Goal: Information Seeking & Learning: Learn about a topic

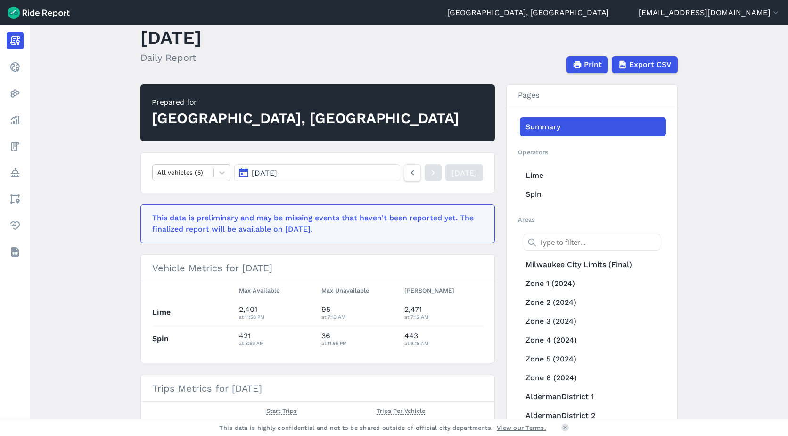
scroll to position [47, 0]
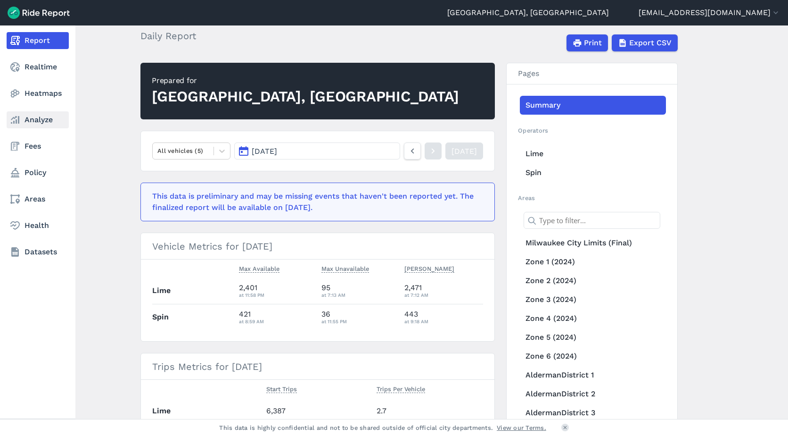
click at [19, 125] on icon at bounding box center [14, 119] width 11 height 11
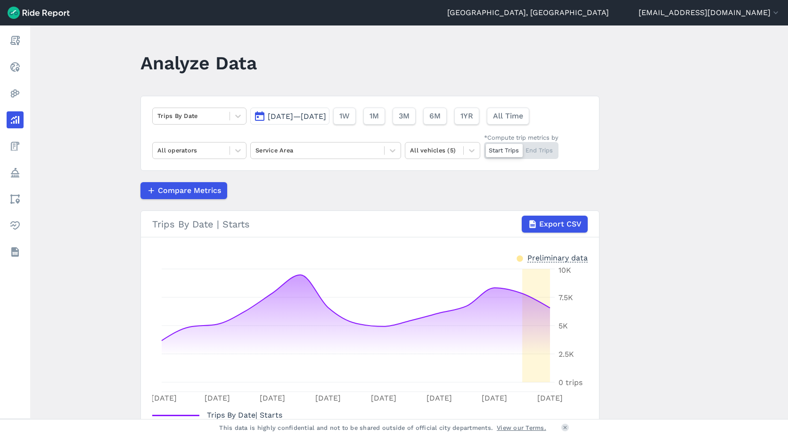
click at [325, 110] on button "[DATE]—[DATE]" at bounding box center [289, 116] width 79 height 17
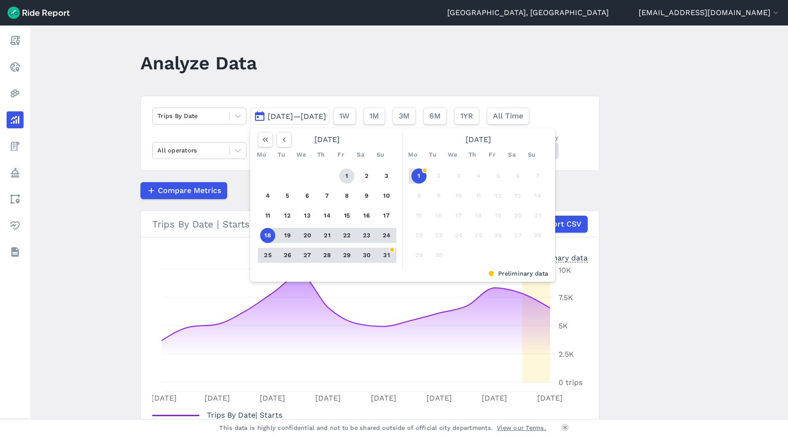
click at [346, 174] on button "1" at bounding box center [347, 175] width 15 height 15
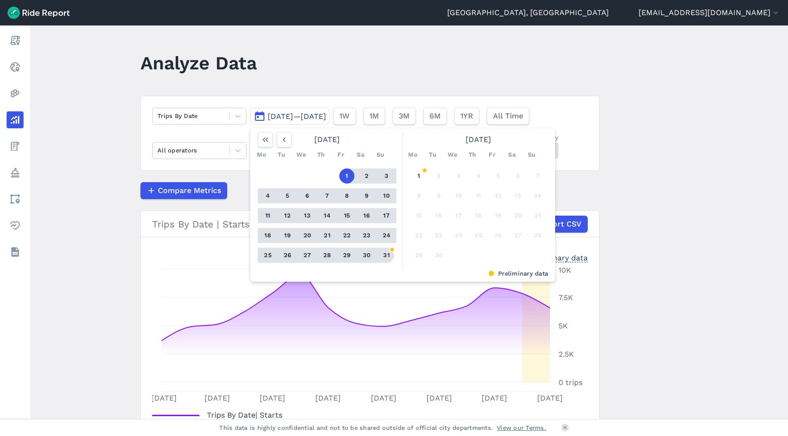
click at [387, 257] on button "31" at bounding box center [386, 255] width 15 height 15
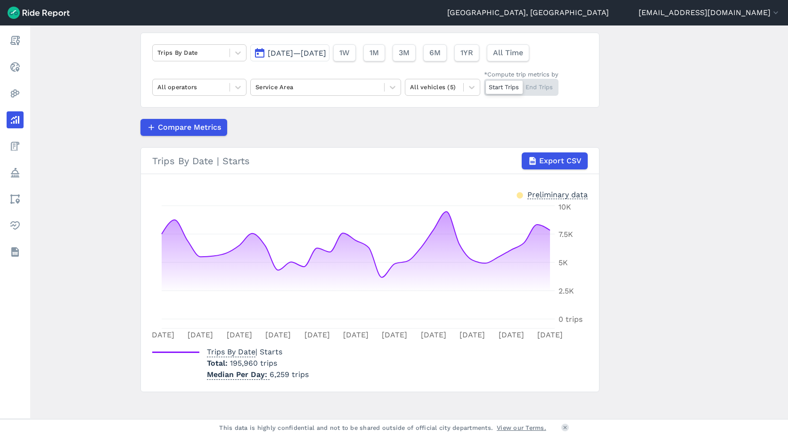
scroll to position [70, 0]
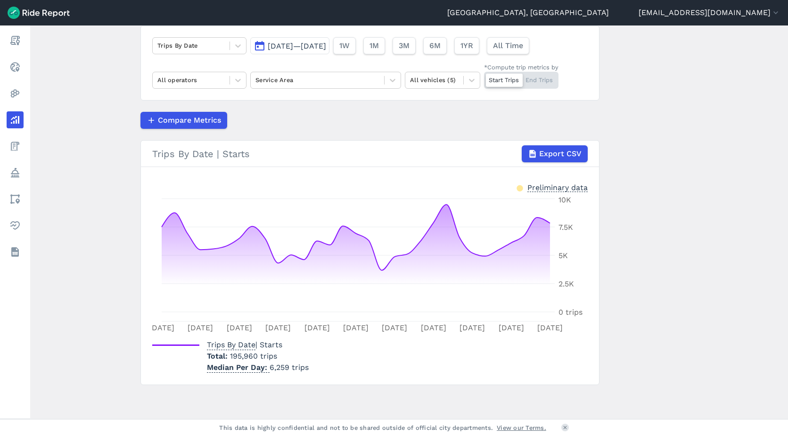
drag, startPoint x: 785, startPoint y: 183, endPoint x: 774, endPoint y: 145, distance: 39.6
click at [774, 145] on main "Analyze Data Trips By Date [DATE]—[DATE] 1W 1M 3M 6M 1YR All Time All operators…" at bounding box center [409, 221] width 758 height 393
click at [388, 77] on icon at bounding box center [392, 79] width 9 height 9
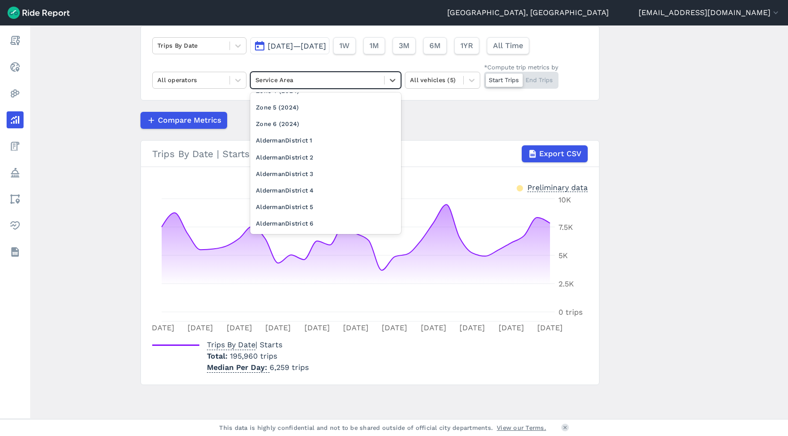
scroll to position [0, 0]
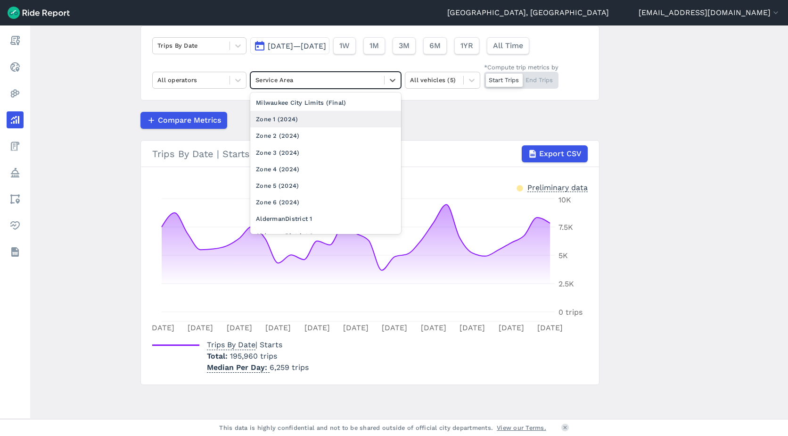
click at [428, 113] on div "Compare Metrics" at bounding box center [370, 120] width 459 height 17
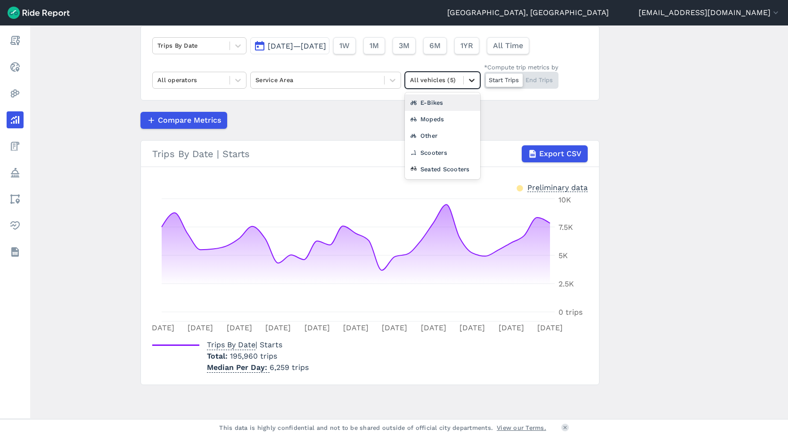
click at [467, 77] on icon at bounding box center [471, 79] width 9 height 9
click at [440, 155] on div "Scooters" at bounding box center [442, 152] width 75 height 17
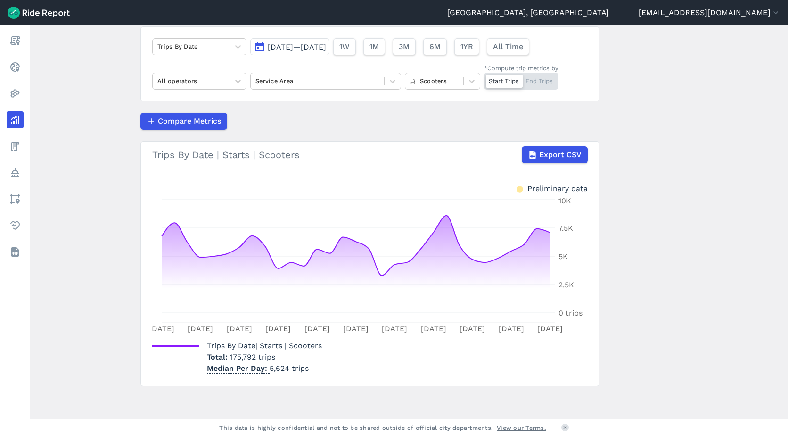
scroll to position [69, 0]
click at [326, 45] on span "[DATE]—[DATE]" at bounding box center [297, 46] width 58 height 9
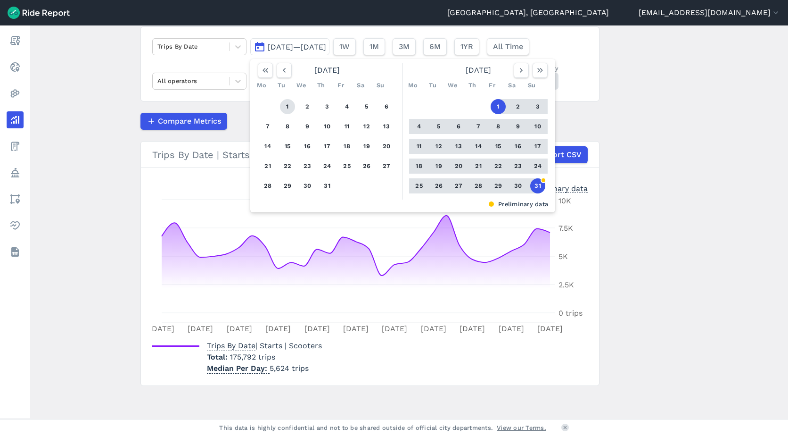
click at [284, 101] on button "1" at bounding box center [287, 106] width 15 height 15
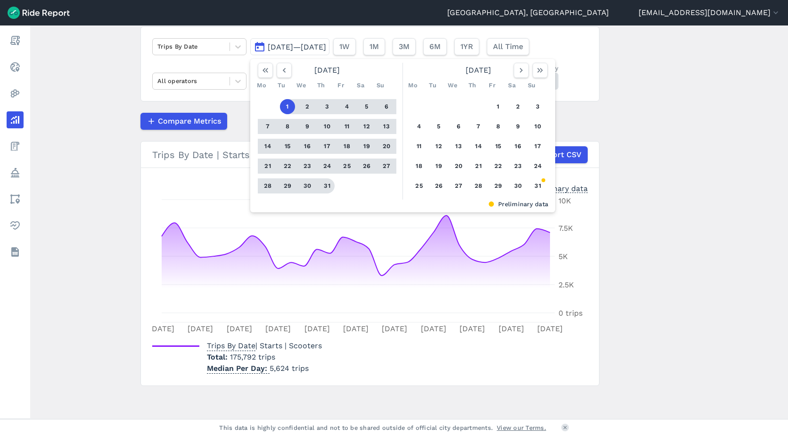
click at [325, 184] on button "31" at bounding box center [327, 185] width 15 height 15
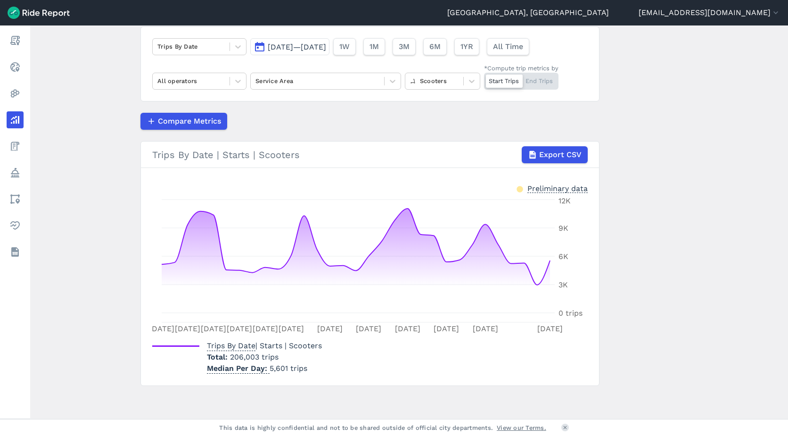
scroll to position [69, 0]
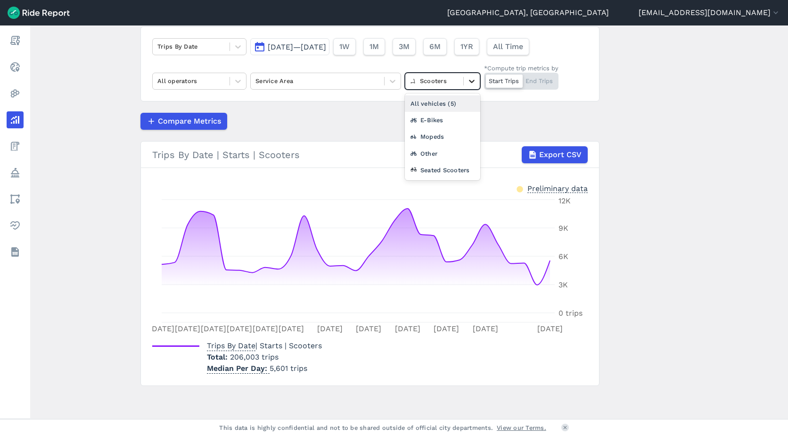
click at [471, 82] on icon at bounding box center [472, 81] width 6 height 3
click at [457, 103] on div "All vehicles (5)" at bounding box center [442, 103] width 75 height 17
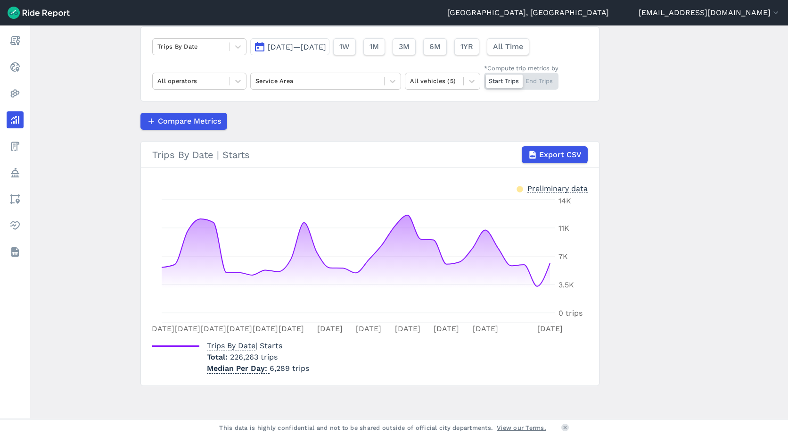
scroll to position [69, 0]
click at [527, 81] on div "Start Trips End Trips" at bounding box center [521, 81] width 75 height 17
click at [484, 79] on input "*Compute trip metrics by Start Trips End Trips" at bounding box center [484, 76] width 0 height 6
click at [503, 77] on div "Start Trips End Trips" at bounding box center [521, 81] width 75 height 17
click at [484, 77] on input "*Compute trip metrics by Start Trips End Trips" at bounding box center [484, 76] width 0 height 6
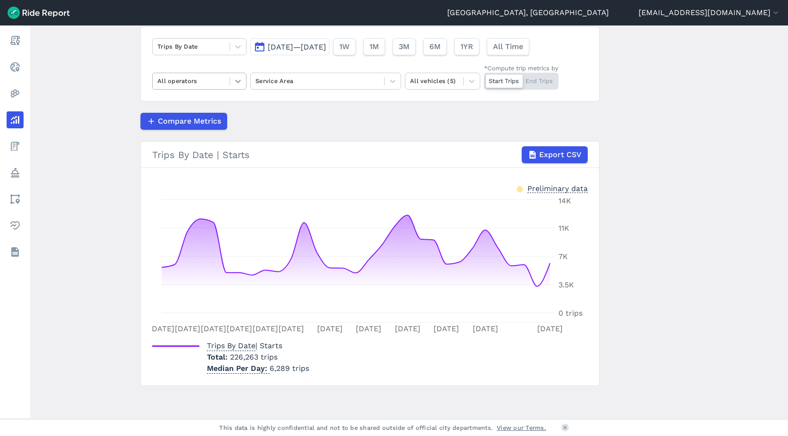
click at [241, 83] on div at bounding box center [238, 81] width 16 height 16
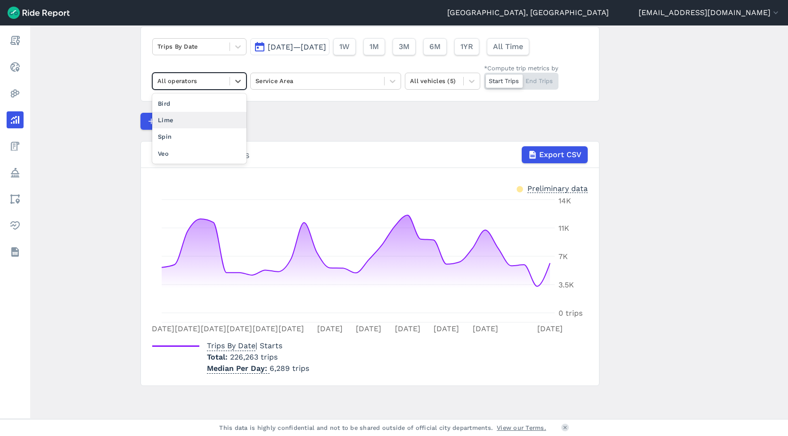
click at [199, 117] on div "Lime" at bounding box center [199, 120] width 94 height 17
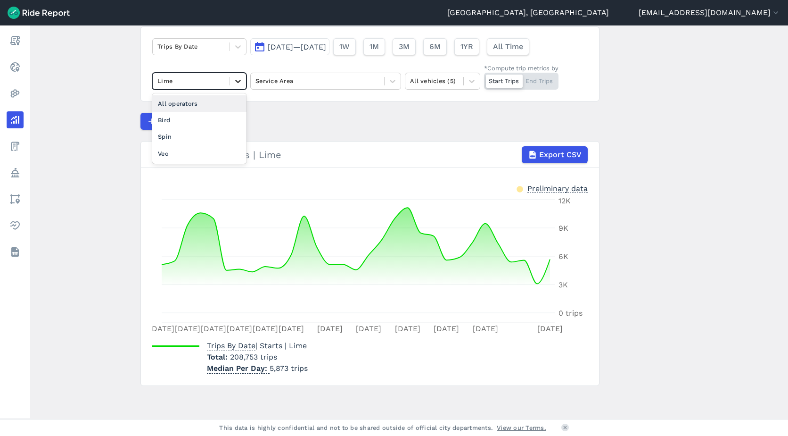
click at [237, 81] on icon at bounding box center [237, 80] width 9 height 9
click at [186, 133] on div "Spin" at bounding box center [199, 136] width 94 height 17
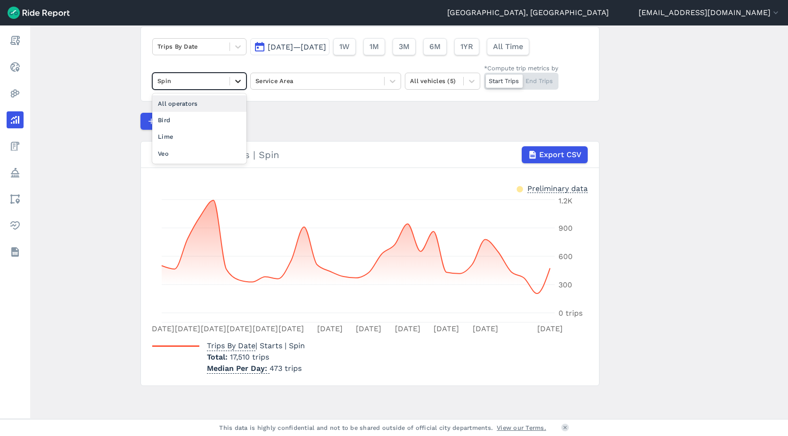
click at [235, 77] on icon at bounding box center [237, 80] width 9 height 9
click at [177, 150] on div "Veo" at bounding box center [199, 153] width 94 height 17
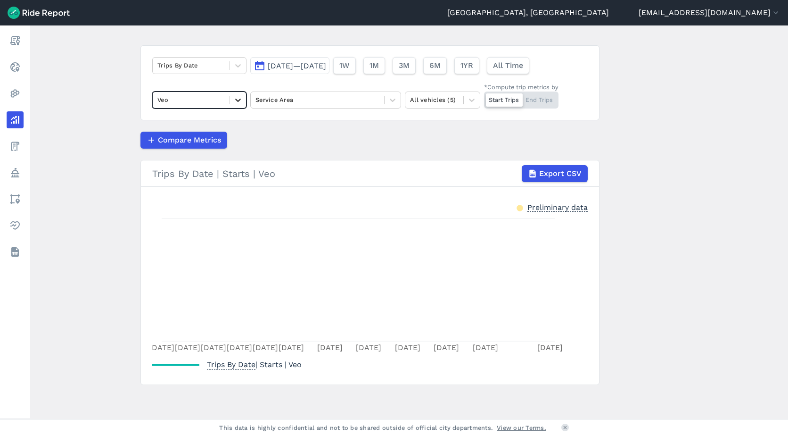
click at [240, 99] on icon at bounding box center [237, 99] width 9 height 9
click at [172, 134] on div "Bird" at bounding box center [199, 139] width 94 height 17
click at [238, 100] on icon at bounding box center [238, 100] width 6 height 3
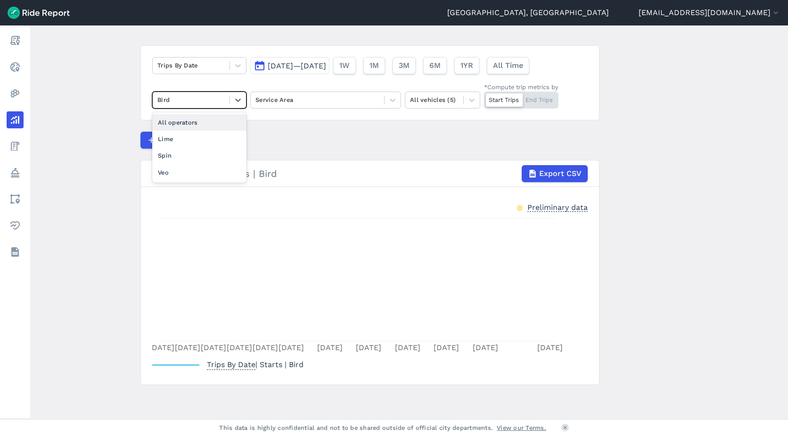
click at [196, 122] on div "All operators" at bounding box center [199, 122] width 94 height 17
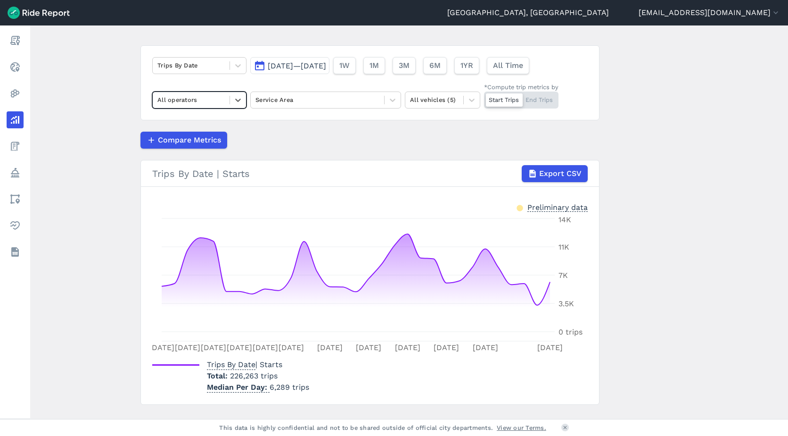
scroll to position [69, 0]
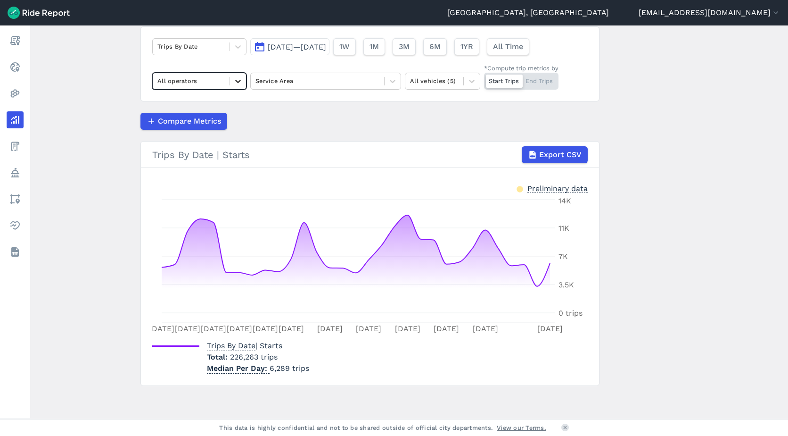
click at [234, 76] on div at bounding box center [238, 81] width 16 height 16
click at [185, 121] on div "Lime" at bounding box center [199, 120] width 94 height 17
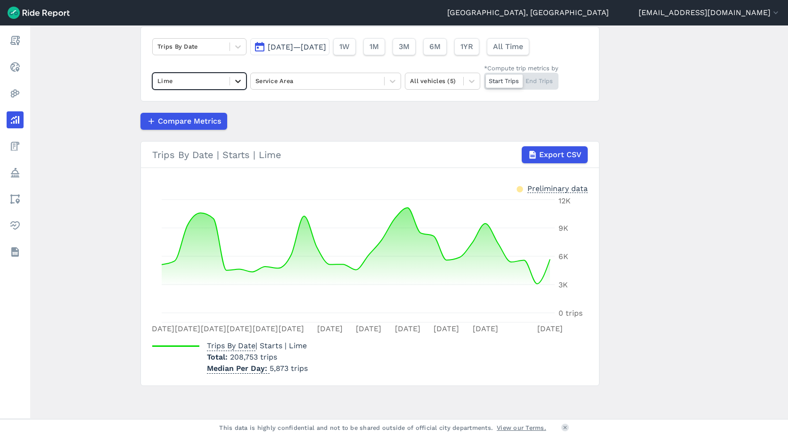
click at [236, 85] on icon at bounding box center [237, 80] width 9 height 9
click at [179, 134] on div "Spin" at bounding box center [199, 136] width 94 height 17
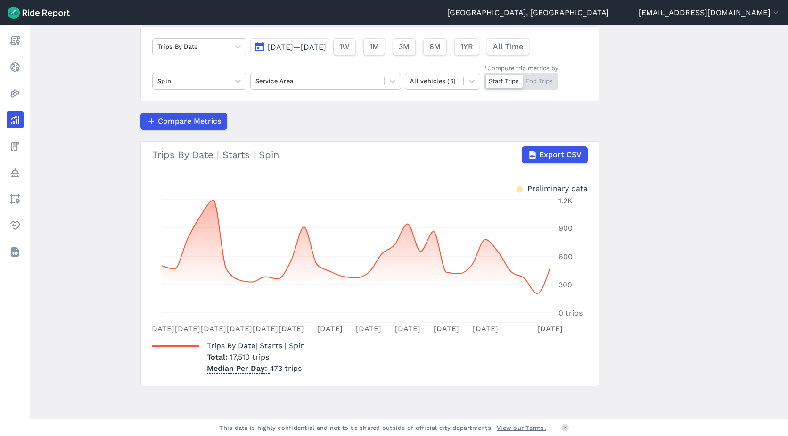
scroll to position [69, 0]
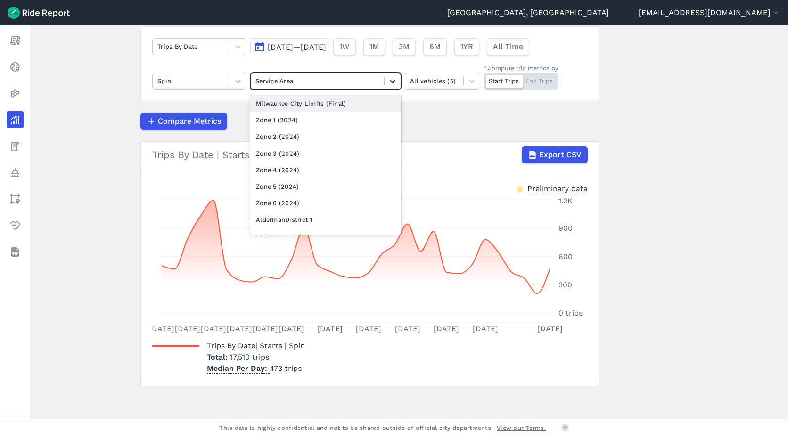
click at [391, 82] on icon at bounding box center [393, 81] width 6 height 3
click at [349, 102] on div "Milwaukee City Limits (Final)" at bounding box center [325, 103] width 151 height 17
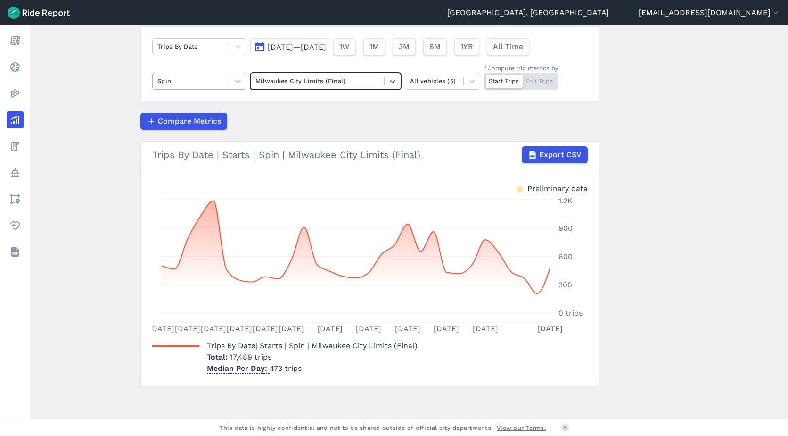
click at [217, 83] on div at bounding box center [191, 80] width 67 height 11
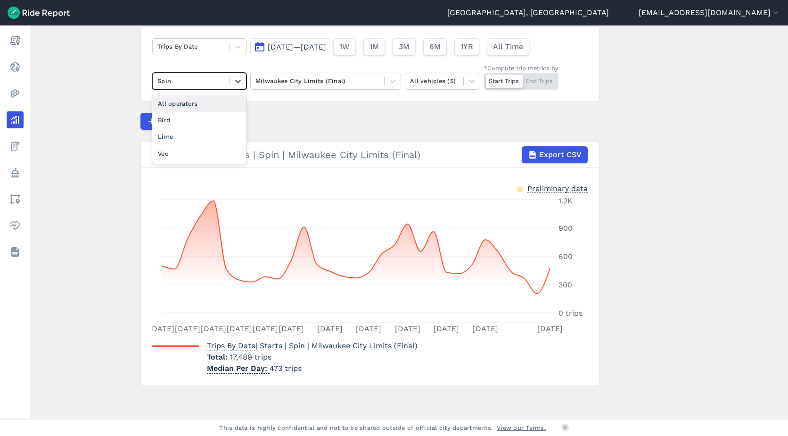
click at [188, 100] on div "All operators" at bounding box center [199, 103] width 94 height 17
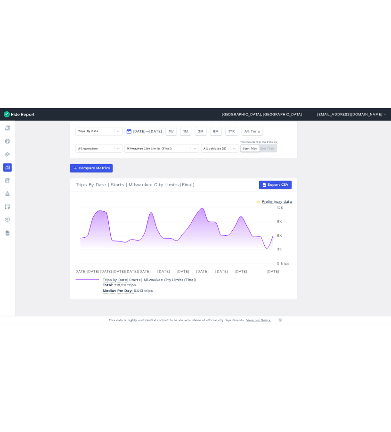
scroll to position [69, 0]
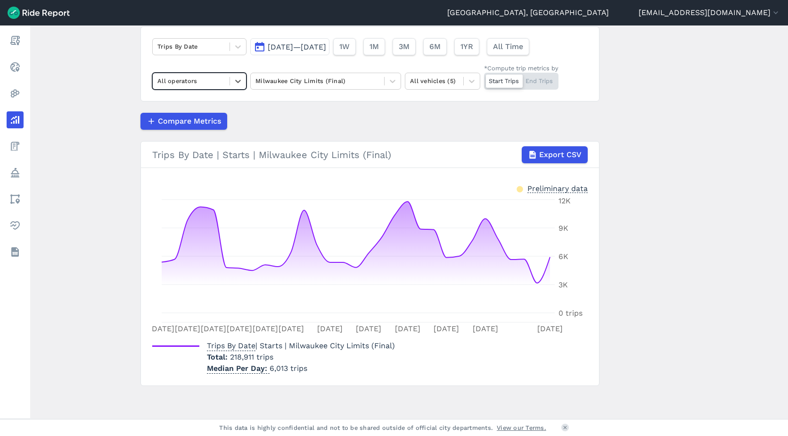
click at [330, 42] on button "[DATE]—[DATE]" at bounding box center [289, 46] width 79 height 17
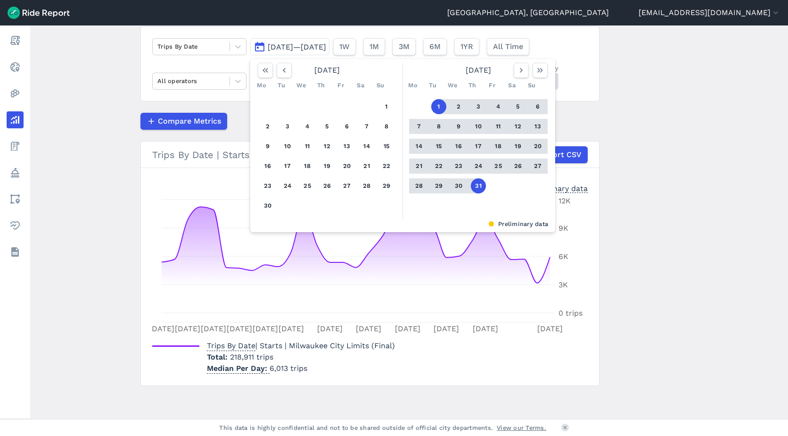
click at [326, 49] on span "[DATE]—[DATE]" at bounding box center [297, 46] width 58 height 9
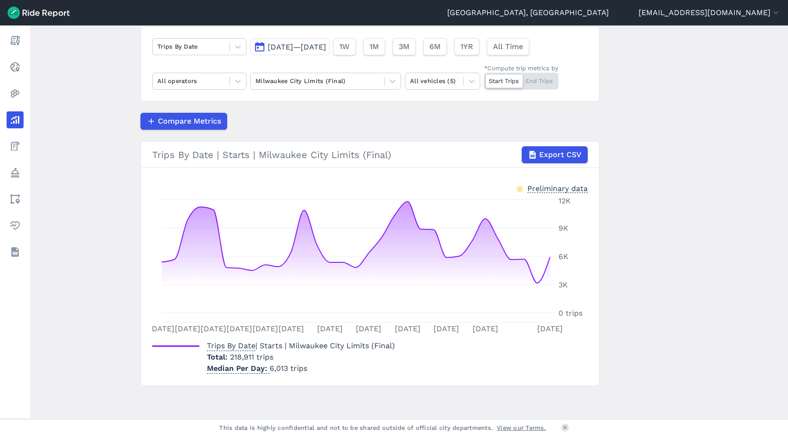
click at [326, 49] on span "[DATE]—[DATE]" at bounding box center [297, 46] width 58 height 9
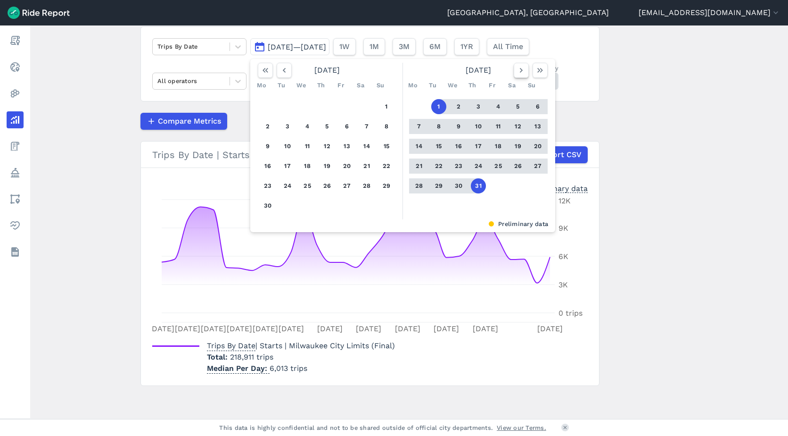
click at [521, 73] on icon "button" at bounding box center [521, 70] width 9 height 9
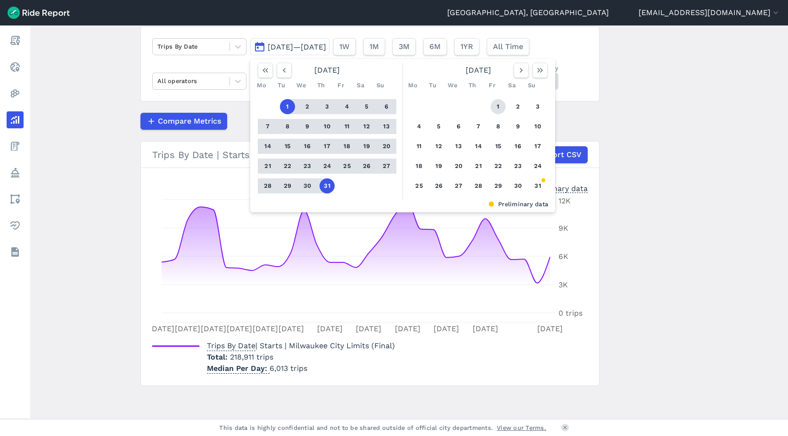
click at [493, 106] on button "1" at bounding box center [498, 106] width 15 height 15
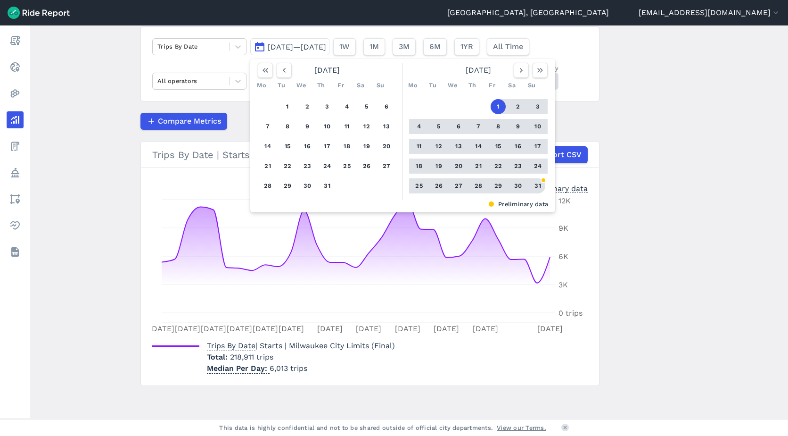
click at [540, 186] on button "31" at bounding box center [538, 185] width 15 height 15
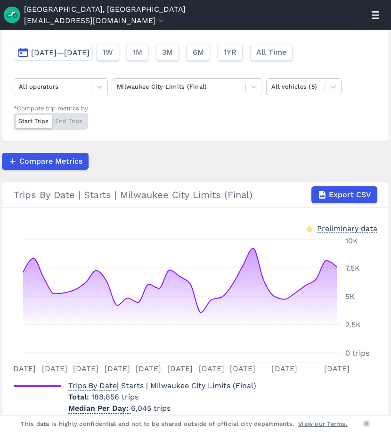
scroll to position [148, 0]
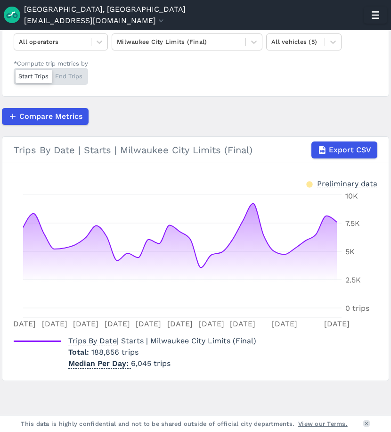
click at [311, 373] on section "Trips By Date | Starts | Milwaukee City Limits (Final) Export CSV Preliminary d…" at bounding box center [196, 258] width 388 height 245
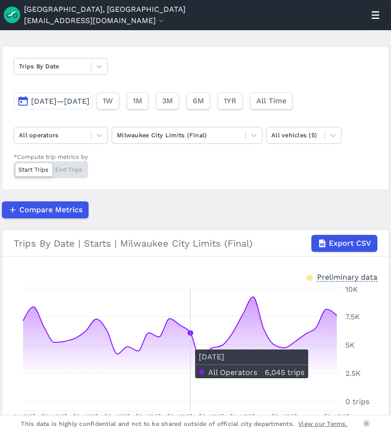
scroll to position [53, 0]
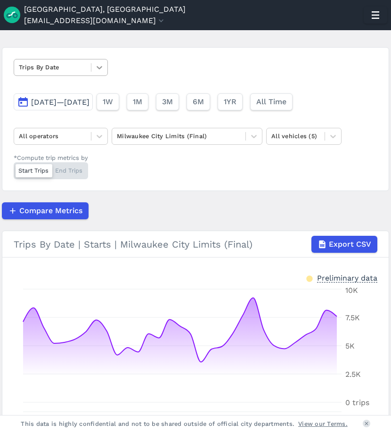
click at [100, 67] on icon at bounding box center [99, 67] width 9 height 9
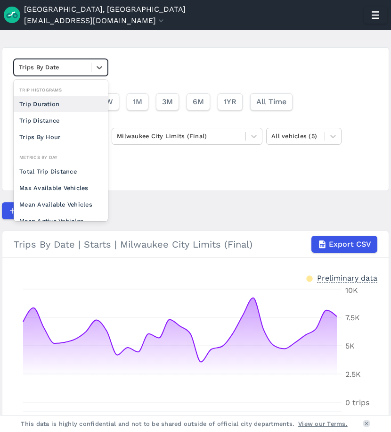
click at [48, 101] on div "Trip Duration" at bounding box center [61, 104] width 94 height 17
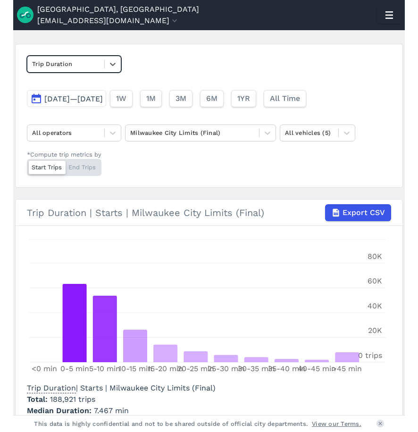
scroll to position [53, 0]
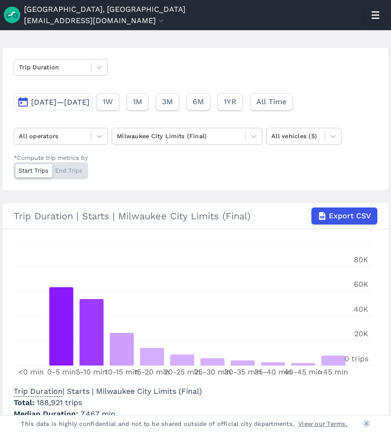
drag, startPoint x: 388, startPoint y: 146, endPoint x: 391, endPoint y: 170, distance: 24.7
click at [391, 170] on main "Analyze Data Trip Duration [DATE]—[DATE] 1W 1M 3M 6M 1YR All Time All operators…" at bounding box center [195, 222] width 391 height 385
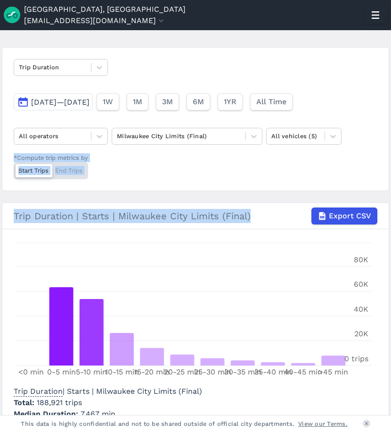
drag, startPoint x: 387, startPoint y: 174, endPoint x: 386, endPoint y: 204, distance: 29.7
click at [386, 204] on main "Analyze Data Trip Duration [DATE]—[DATE] 1W 1M 3M 6M 1YR All Time All operators…" at bounding box center [195, 222] width 391 height 385
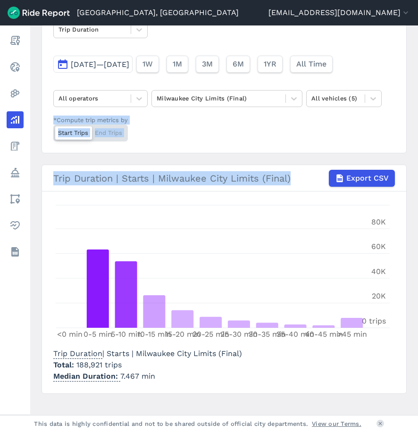
scroll to position [99, 0]
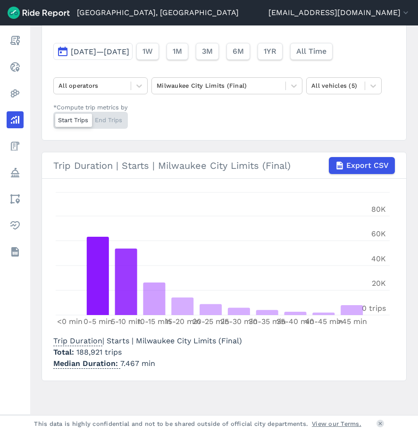
click at [339, 126] on div "Trip Duration [DATE]—[DATE] 1W 1M 3M 6M 1YR All Time All operators Milwaukee Ci…" at bounding box center [223, 69] width 365 height 144
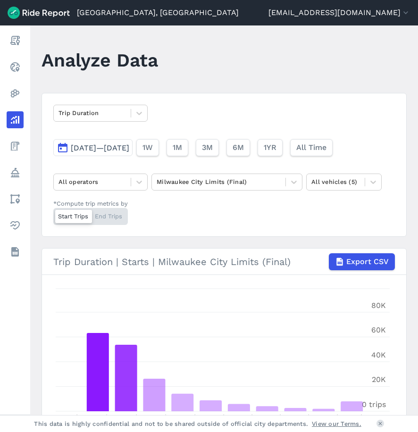
scroll to position [0, 0]
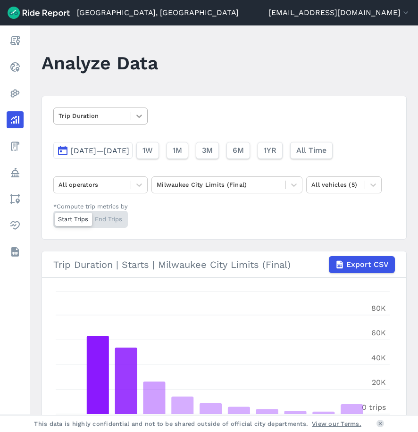
click at [141, 116] on icon at bounding box center [139, 116] width 6 height 3
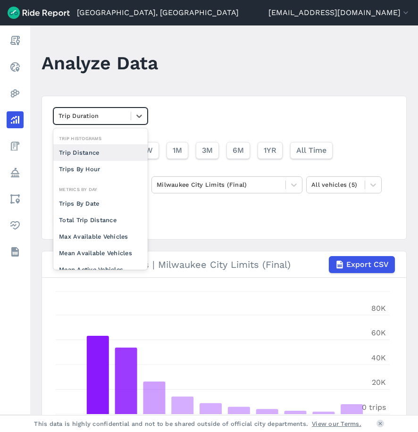
click at [103, 153] on div "Trip Distance" at bounding box center [100, 152] width 94 height 17
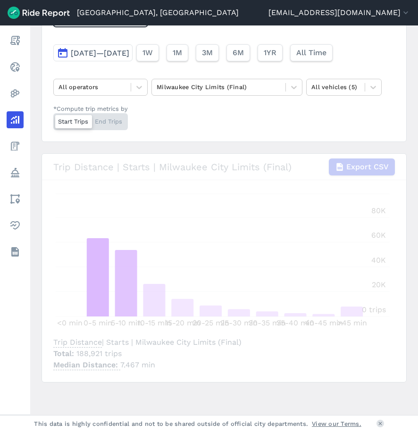
scroll to position [99, 0]
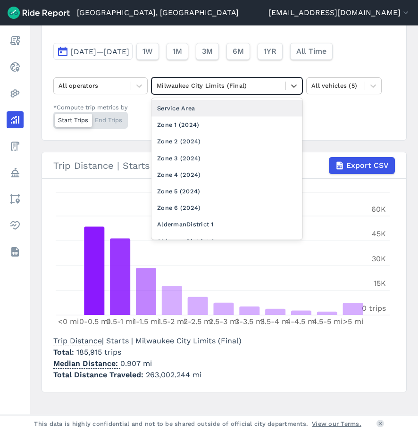
click at [249, 82] on div at bounding box center [219, 85] width 124 height 11
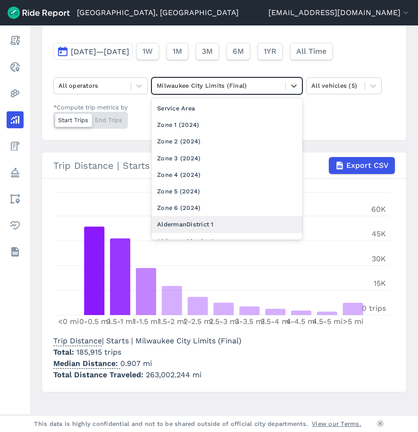
click at [202, 221] on div "AldermanDistrict 1" at bounding box center [226, 224] width 151 height 17
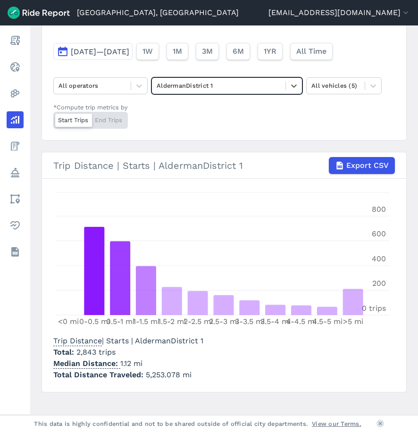
click at [345, 109] on div "Trip Distance [DATE]—[DATE] 1W 1M 3M 6M 1YR All Time All operators option Alder…" at bounding box center [223, 69] width 365 height 144
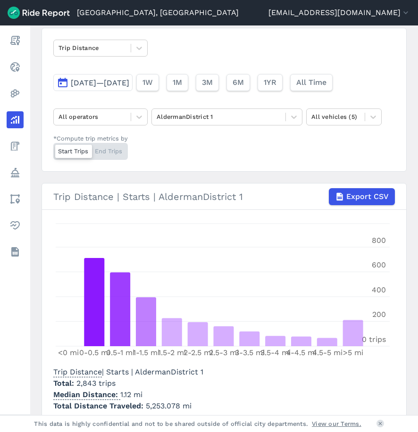
scroll to position [70, 0]
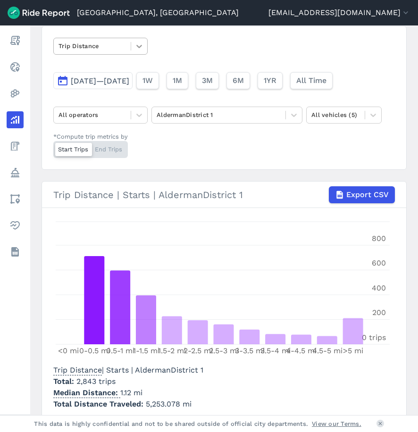
click at [145, 45] on div at bounding box center [139, 46] width 16 height 16
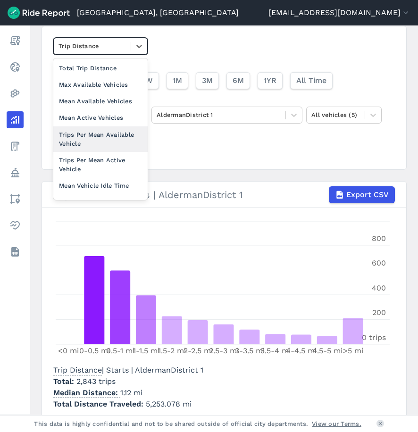
scroll to position [38, 0]
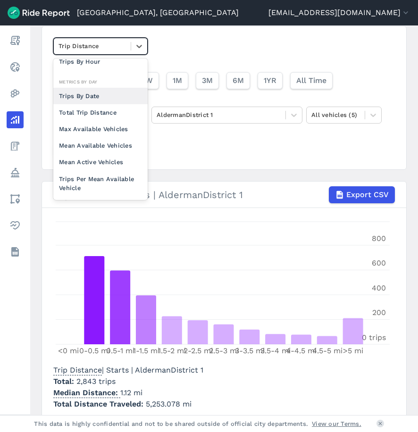
click at [106, 100] on div "Trips By Date" at bounding box center [100, 96] width 94 height 17
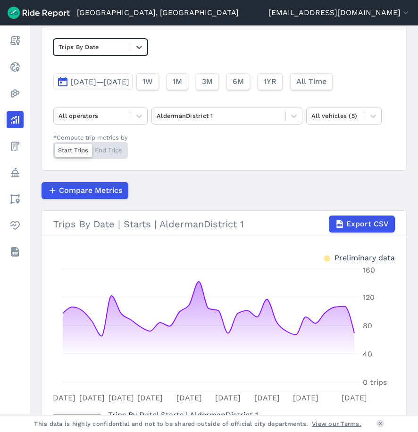
scroll to position [67, 0]
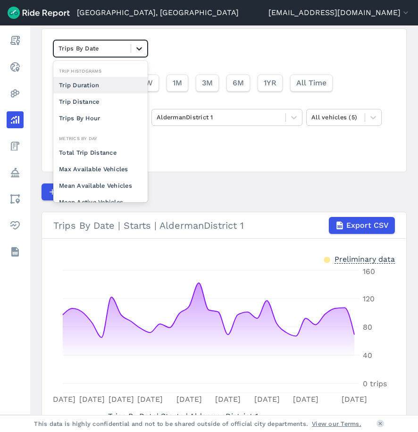
click at [136, 48] on icon at bounding box center [138, 48] width 9 height 9
click at [86, 102] on div "Trip Distance" at bounding box center [100, 101] width 94 height 17
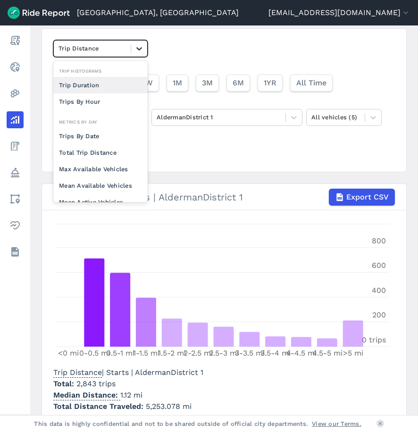
click at [143, 44] on icon at bounding box center [138, 48] width 9 height 9
click at [91, 100] on div "Trips By Hour" at bounding box center [100, 101] width 94 height 17
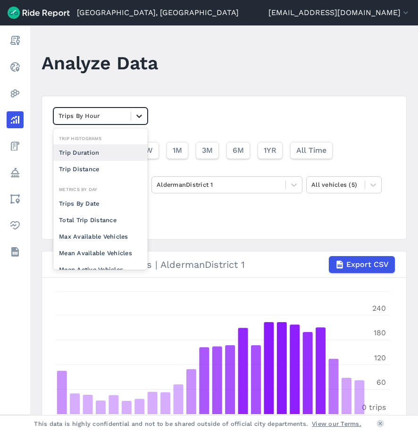
click at [138, 112] on icon at bounding box center [138, 115] width 9 height 9
click at [102, 147] on div "Trip Duration" at bounding box center [100, 152] width 94 height 17
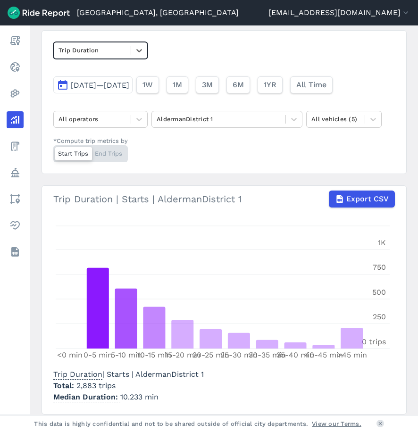
scroll to position [99, 0]
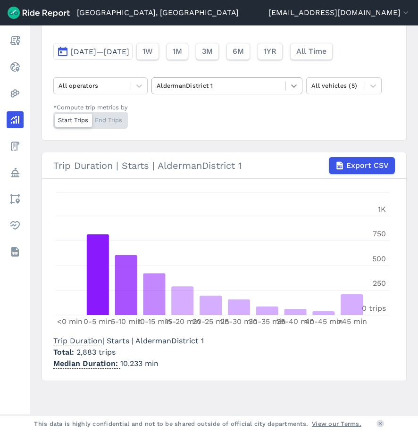
click at [294, 86] on icon at bounding box center [293, 85] width 9 height 9
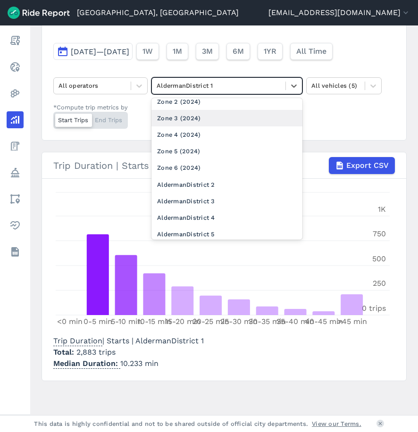
scroll to position [21, 0]
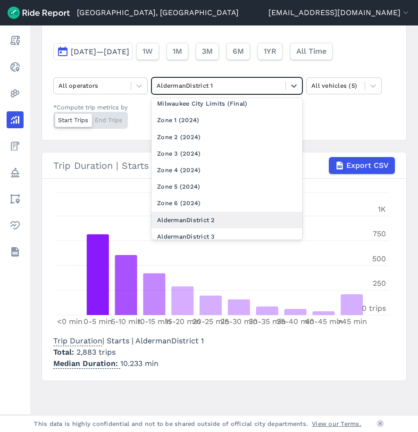
click at [209, 218] on div "AldermanDistrict 2" at bounding box center [226, 220] width 151 height 17
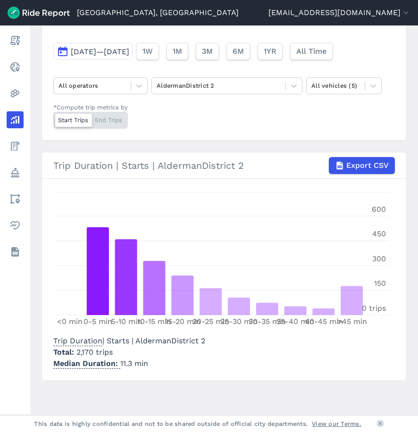
click at [323, 360] on div "Trip Duration | Starts | AldermanDistrict 2 Total 2,170 trips Median Duration 1…" at bounding box center [223, 351] width 341 height 38
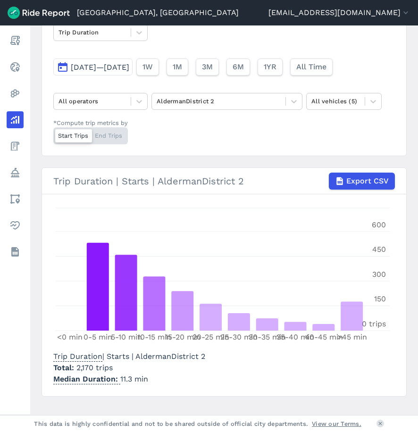
scroll to position [82, 0]
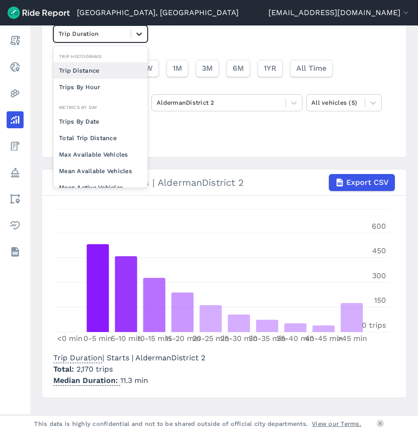
click at [134, 32] on div at bounding box center [139, 34] width 16 height 16
click at [103, 80] on div "Trips By Hour" at bounding box center [100, 87] width 94 height 17
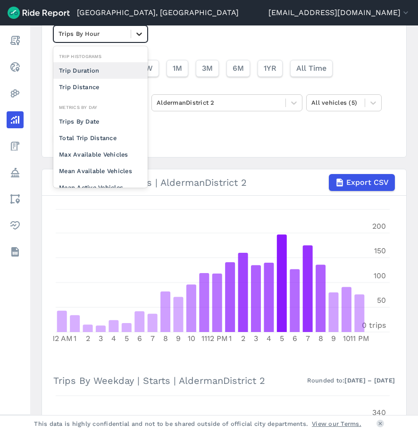
click at [142, 37] on icon at bounding box center [138, 33] width 9 height 9
click at [100, 83] on div "Trip Distance" at bounding box center [100, 87] width 94 height 17
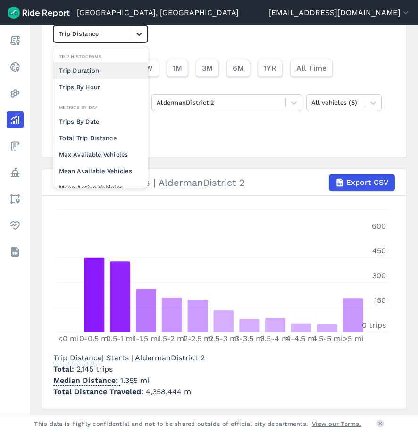
click at [135, 36] on icon at bounding box center [138, 33] width 9 height 9
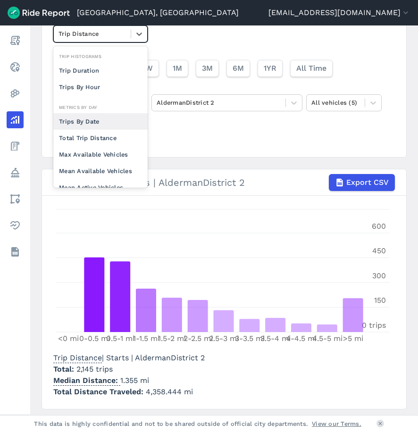
click at [97, 125] on div "Trips By Date" at bounding box center [100, 121] width 94 height 17
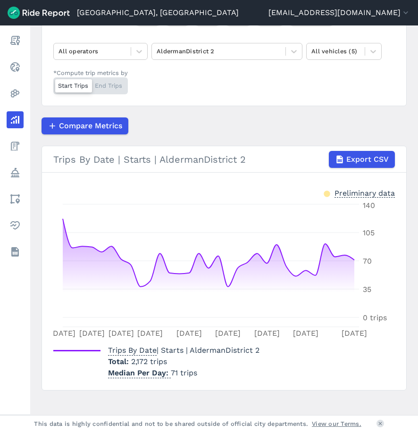
scroll to position [134, 0]
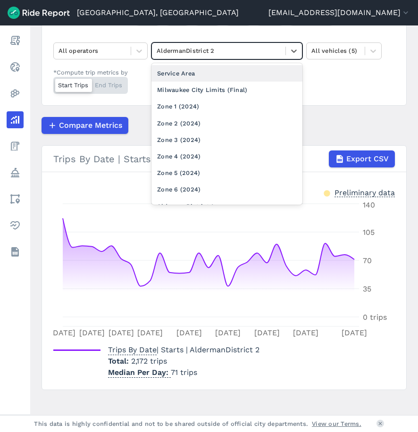
click at [226, 51] on div at bounding box center [219, 50] width 124 height 11
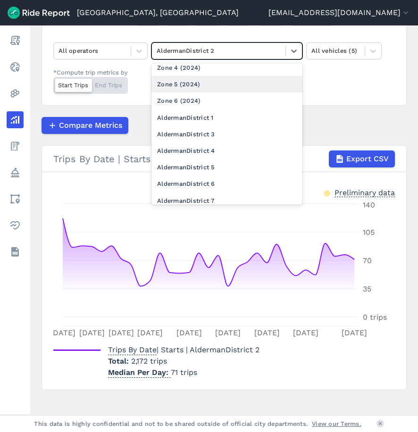
scroll to position [94, 0]
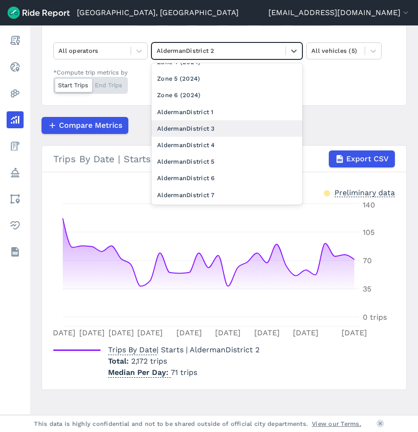
click at [216, 130] on div "AldermanDistrict 3" at bounding box center [226, 128] width 151 height 17
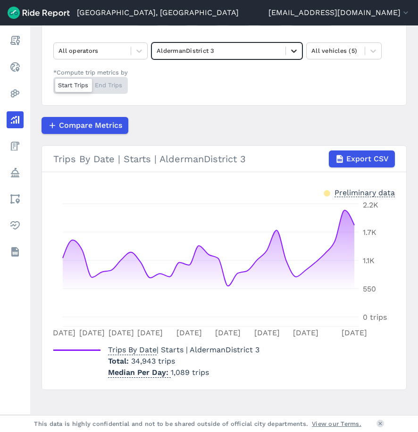
click at [300, 49] on div at bounding box center [294, 51] width 16 height 16
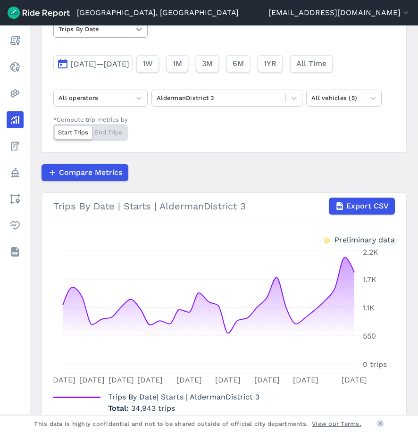
click at [136, 30] on icon at bounding box center [138, 29] width 9 height 9
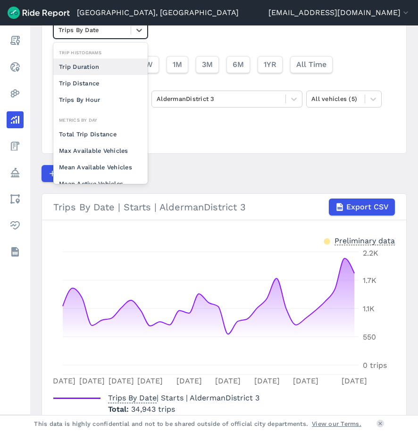
click at [91, 73] on div "Trip Duration" at bounding box center [100, 66] width 94 height 17
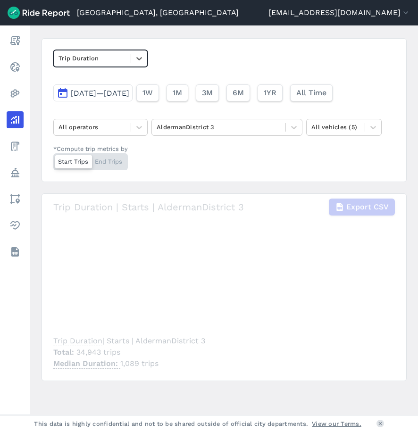
scroll to position [86, 0]
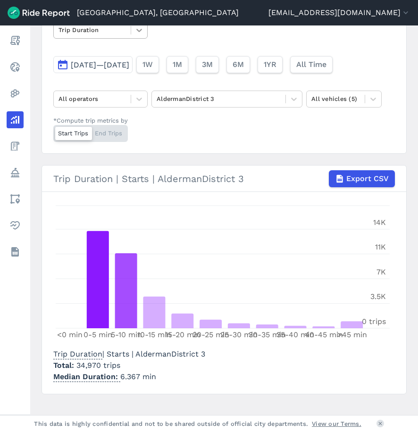
click at [145, 33] on div at bounding box center [139, 30] width 16 height 16
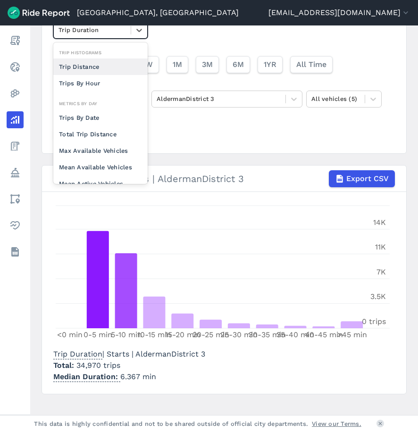
click at [106, 61] on div "Trip Distance" at bounding box center [100, 66] width 94 height 17
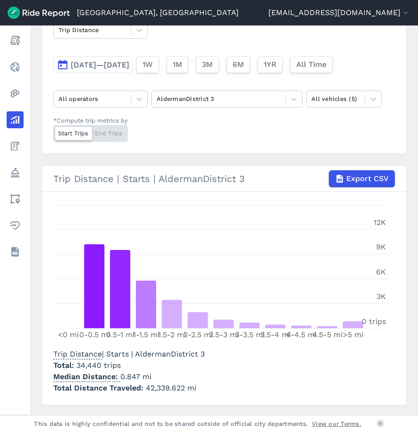
click at [307, 399] on section "Trip Distance | Starts | AldermanDistrict 3 Export CSV <0 mi 0-0.5 mi 0.5-1 mi …" at bounding box center [223, 285] width 365 height 240
click at [221, 99] on div at bounding box center [219, 98] width 124 height 11
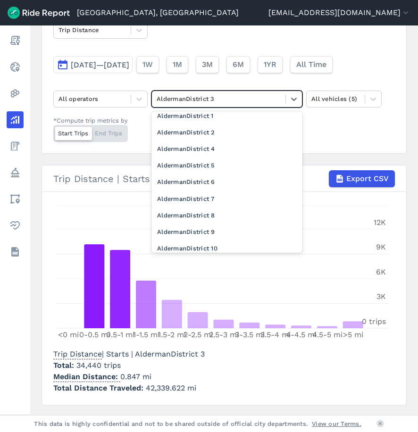
scroll to position [141, 0]
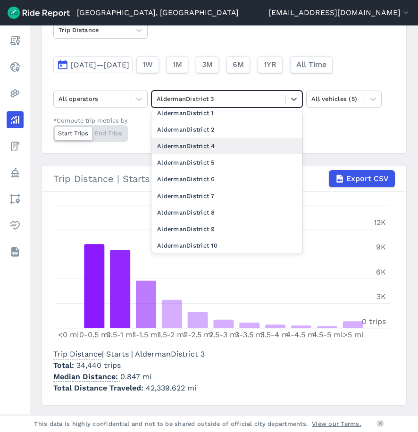
click at [220, 150] on div "AldermanDistrict 4" at bounding box center [226, 146] width 151 height 17
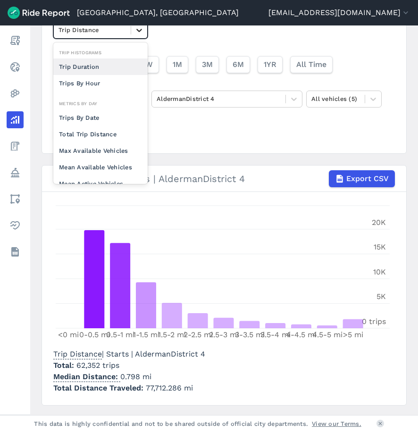
click at [138, 30] on icon at bounding box center [139, 30] width 6 height 3
click at [94, 67] on div "Trip Duration" at bounding box center [100, 66] width 94 height 17
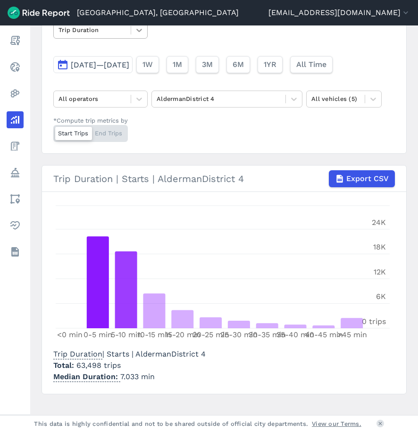
click at [139, 32] on icon at bounding box center [139, 30] width 6 height 3
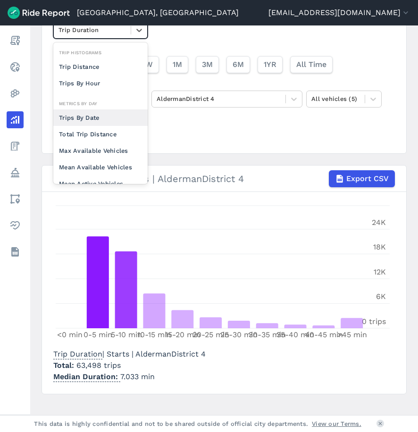
click at [92, 122] on div "Trips By Date" at bounding box center [100, 117] width 94 height 17
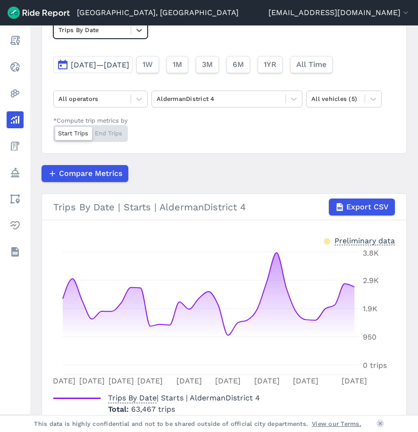
scroll to position [143, 0]
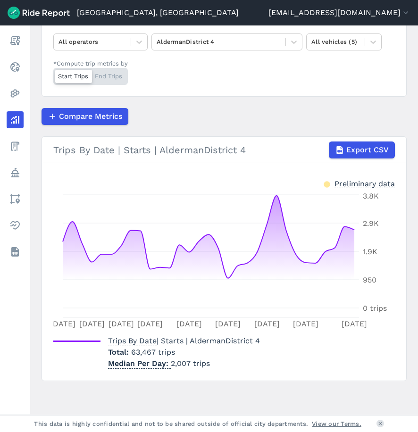
click at [329, 380] on section "Trips By Date | Starts | AldermanDistrict 4 Export CSV Preliminary data [DATE] …" at bounding box center [223, 258] width 365 height 245
click at [329, 371] on section "Trips By Date | Starts | AldermanDistrict 4 Export CSV Preliminary data [DATE] …" at bounding box center [223, 258] width 365 height 245
click at [329, 362] on div "Trips By Date | Starts | AldermanDistrict 4 Total 63,467 trips Median Per Day 2…" at bounding box center [223, 351] width 341 height 38
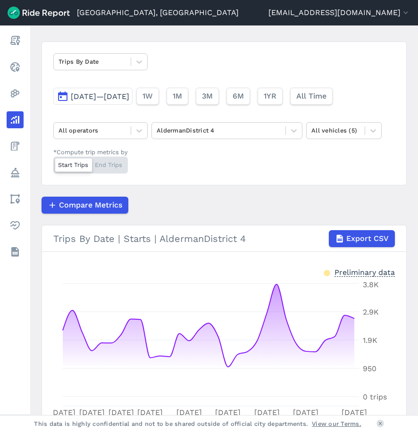
scroll to position [49, 0]
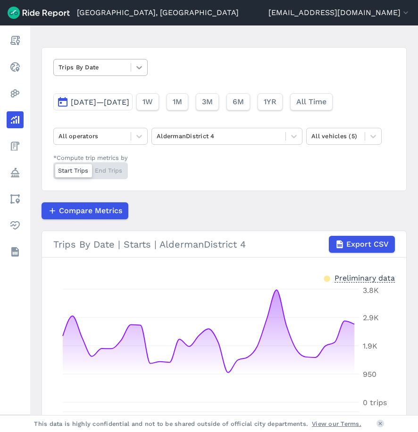
click at [135, 69] on icon at bounding box center [138, 67] width 9 height 9
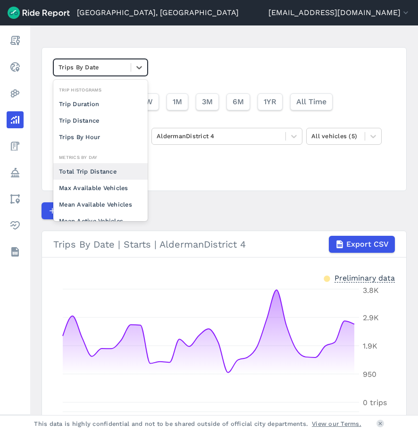
click at [252, 202] on div "Compare Metrics" at bounding box center [223, 210] width 365 height 17
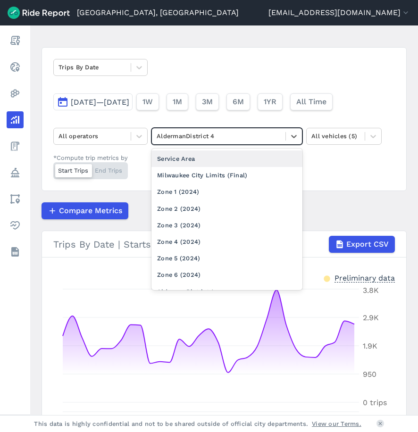
click at [205, 136] on div at bounding box center [219, 136] width 124 height 11
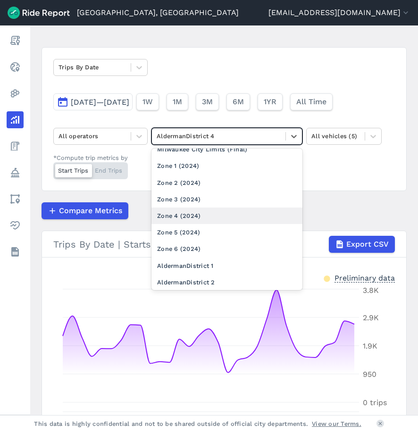
scroll to position [52, 0]
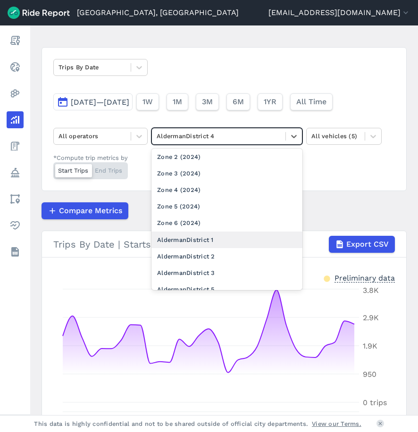
click at [252, 235] on div "AldermanDistrict 1" at bounding box center [226, 240] width 151 height 17
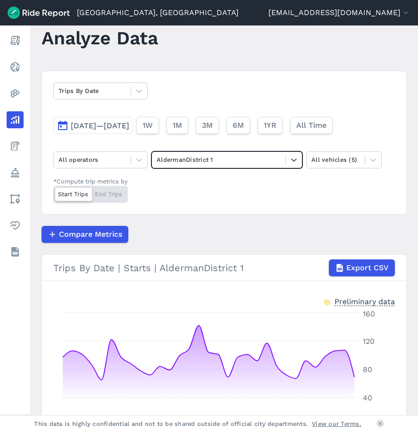
scroll to position [16, 0]
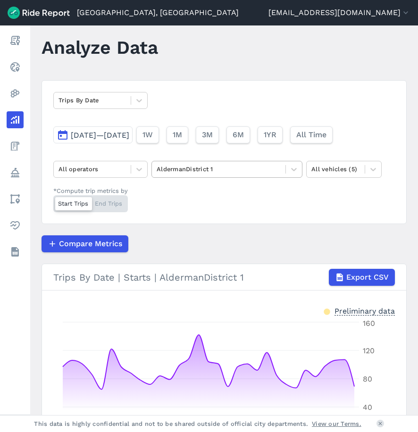
click at [229, 172] on div at bounding box center [219, 169] width 124 height 11
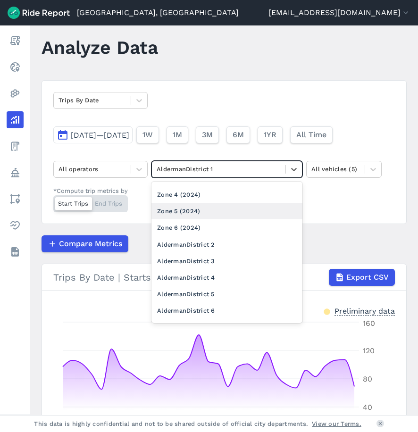
scroll to position [127, 0]
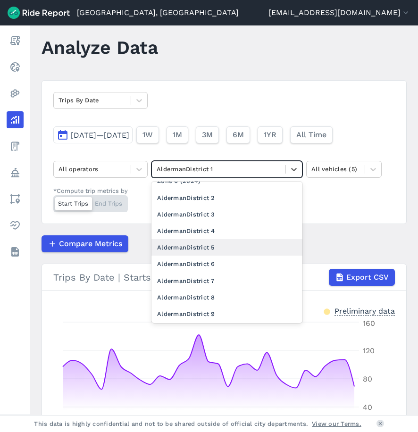
click at [238, 241] on div "AldermanDistrict 5" at bounding box center [226, 247] width 151 height 17
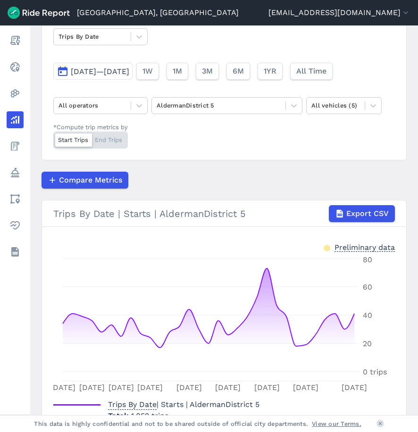
scroll to position [63, 0]
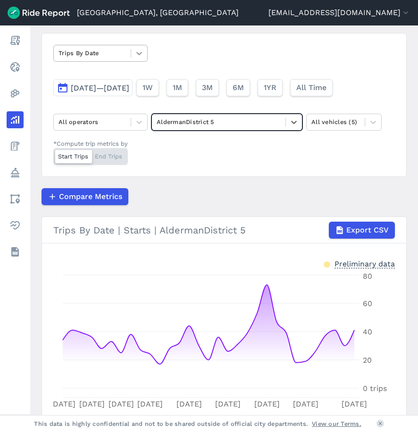
click at [143, 56] on icon at bounding box center [138, 53] width 9 height 9
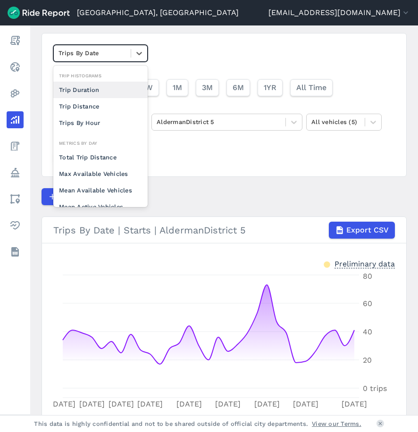
click at [102, 85] on div "Trip Duration" at bounding box center [100, 90] width 94 height 17
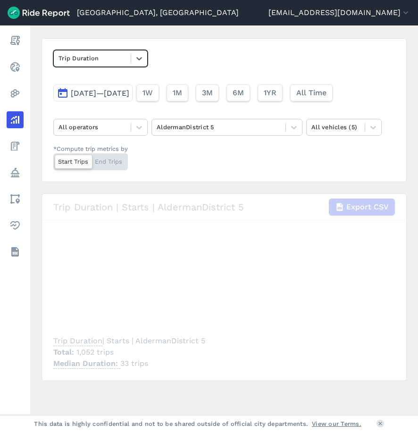
scroll to position [63, 0]
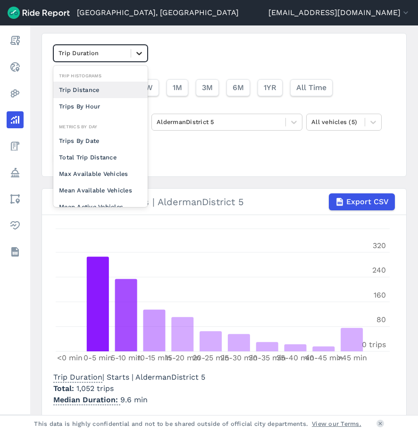
click at [133, 50] on div at bounding box center [139, 53] width 16 height 16
click at [85, 86] on div "Trip Distance" at bounding box center [100, 90] width 94 height 17
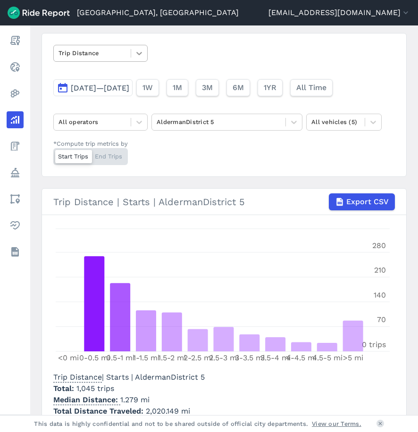
click at [137, 54] on icon at bounding box center [138, 53] width 9 height 9
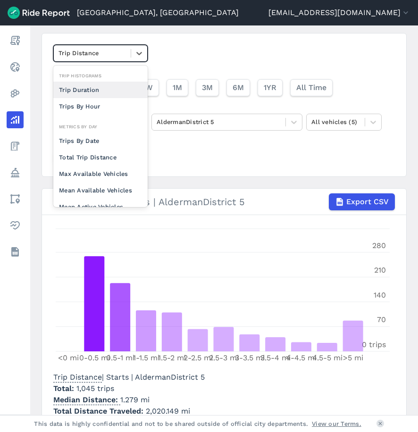
click at [298, 53] on div "option Trip Duration focused, 0 of 2. 10 results available. Use Up and Down to …" at bounding box center [223, 105] width 365 height 144
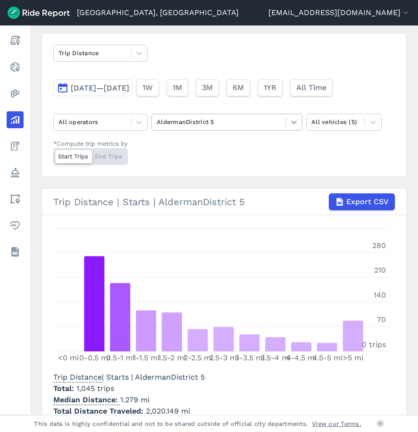
click at [291, 119] on icon at bounding box center [293, 121] width 9 height 9
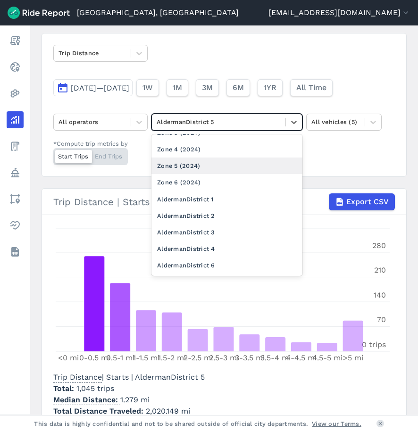
scroll to position [85, 0]
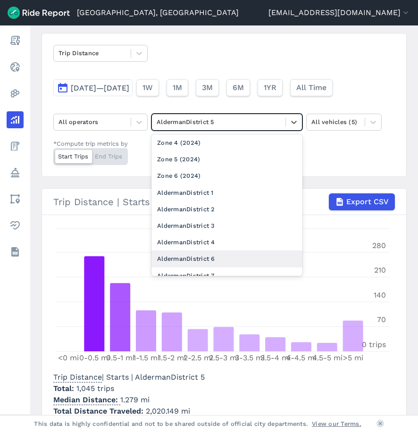
click at [222, 262] on div "AldermanDistrict 6" at bounding box center [226, 258] width 151 height 17
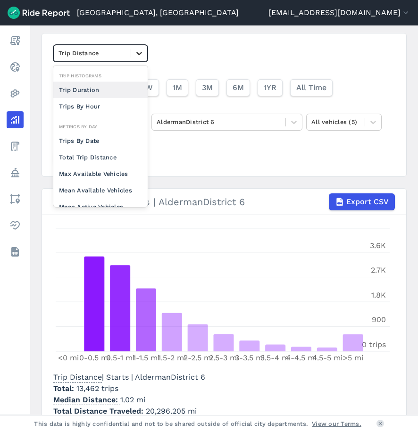
click at [134, 52] on icon at bounding box center [138, 53] width 9 height 9
click at [97, 92] on div "Trip Duration" at bounding box center [100, 90] width 94 height 17
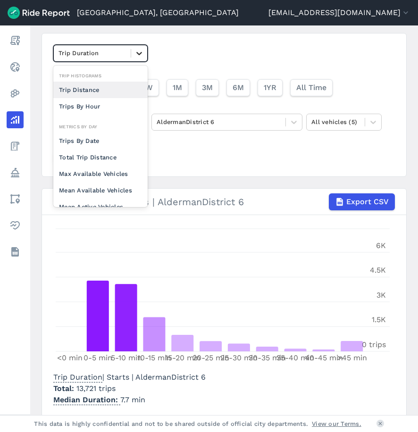
click at [142, 57] on icon at bounding box center [138, 53] width 9 height 9
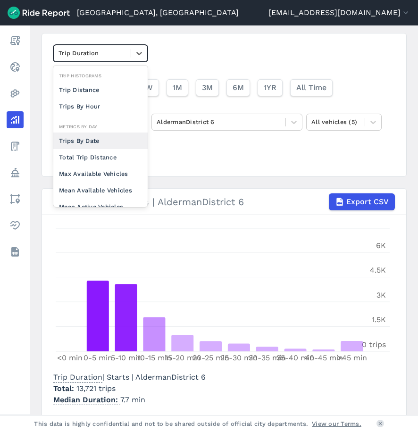
click at [95, 138] on div "Trips By Date" at bounding box center [100, 141] width 94 height 17
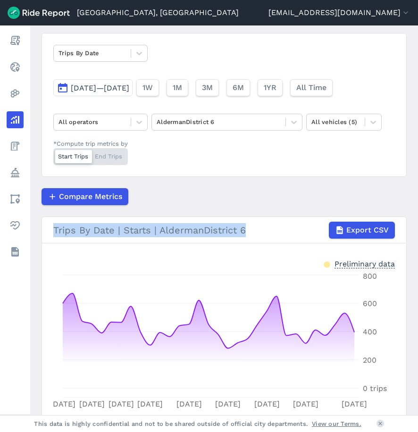
drag, startPoint x: 414, startPoint y: 197, endPoint x: 414, endPoint y: 219, distance: 22.2
click at [414, 219] on main "Analyze Data Trips By Date [DATE]—[DATE] 1W 1M 3M 6M 1YR All Time All operators…" at bounding box center [224, 220] width 388 height 390
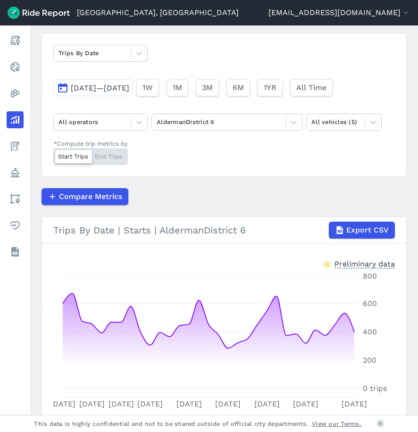
drag, startPoint x: 414, startPoint y: 219, endPoint x: 357, endPoint y: 191, distance: 64.1
click at [357, 191] on div "Compare Metrics" at bounding box center [223, 196] width 365 height 17
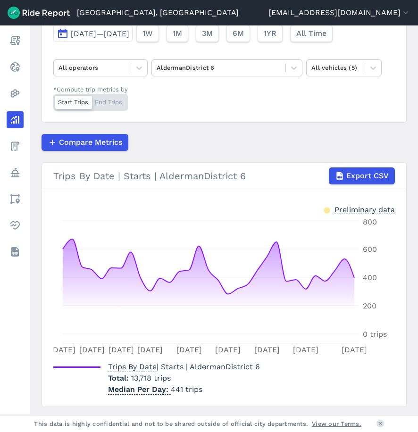
scroll to position [118, 0]
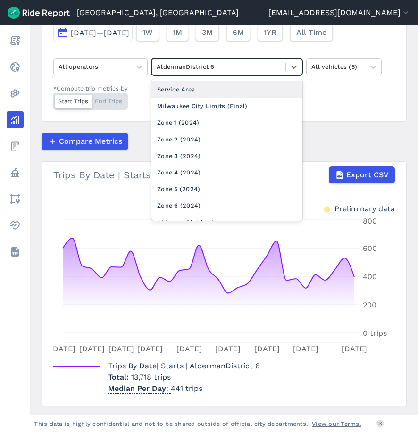
click at [199, 67] on div at bounding box center [219, 66] width 124 height 11
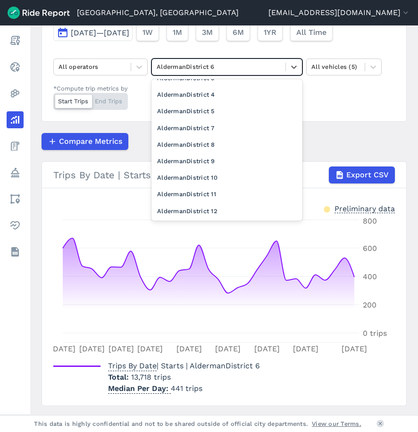
scroll to position [189, 0]
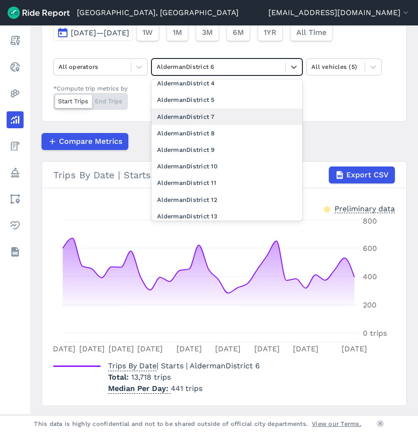
click at [209, 119] on div "AldermanDistrict 7" at bounding box center [226, 116] width 151 height 17
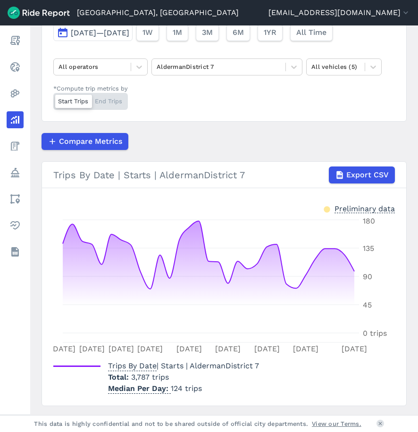
scroll to position [71, 0]
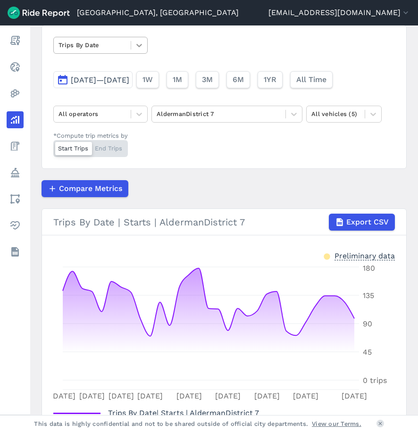
click at [137, 39] on div at bounding box center [139, 45] width 16 height 16
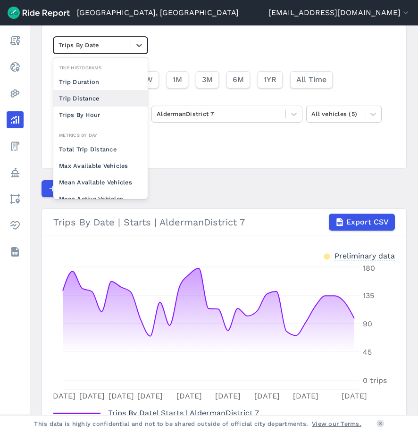
click at [91, 96] on div "Trip Distance" at bounding box center [100, 98] width 94 height 17
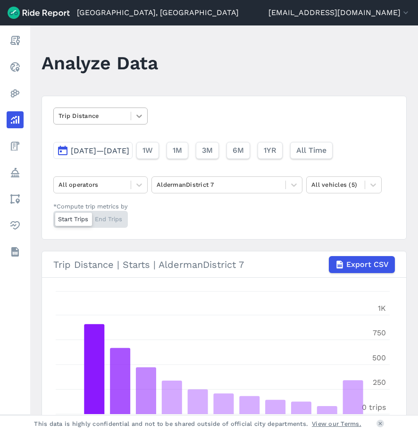
click at [146, 123] on div at bounding box center [139, 116] width 16 height 16
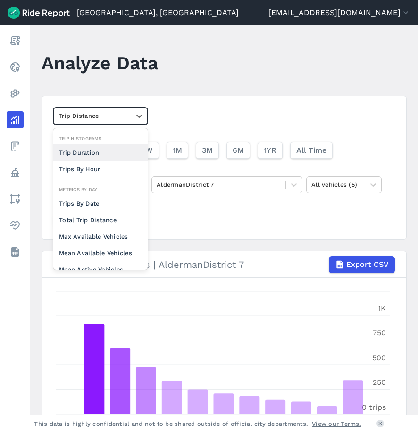
click at [96, 156] on div "Trip Duration" at bounding box center [100, 152] width 94 height 17
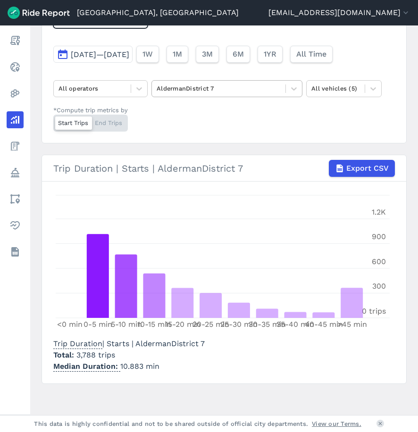
scroll to position [99, 0]
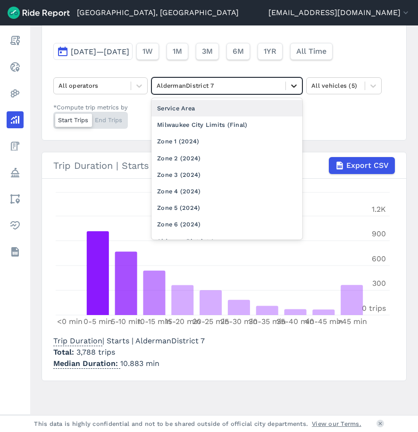
click at [289, 87] on div at bounding box center [294, 86] width 16 height 16
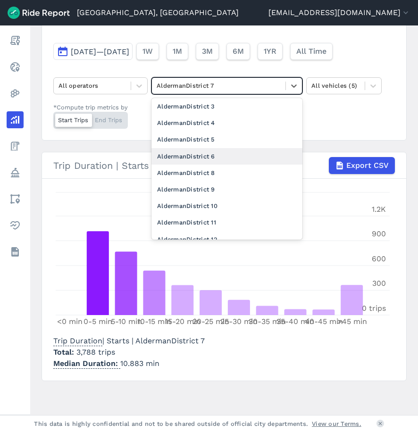
scroll to position [170, 0]
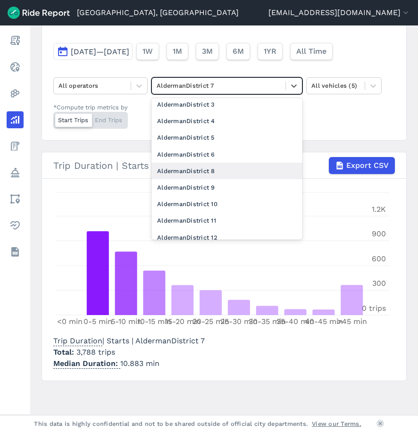
click at [217, 172] on div "AldermanDistrict 8" at bounding box center [226, 171] width 151 height 17
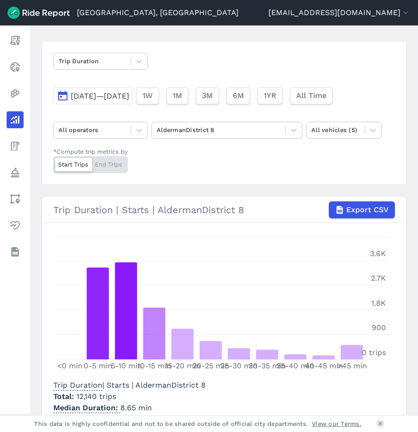
scroll to position [52, 0]
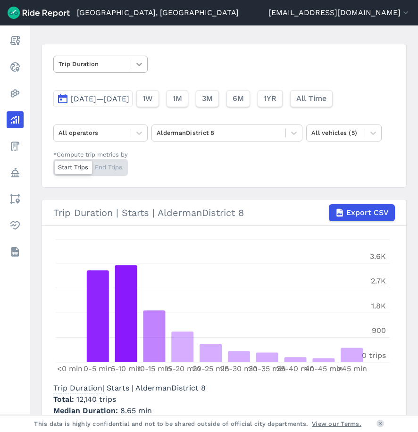
click at [143, 65] on icon at bounding box center [138, 63] width 9 height 9
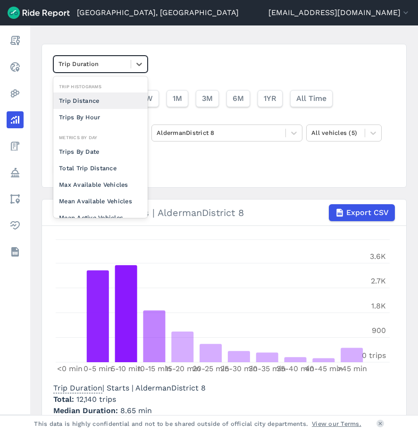
click at [94, 100] on div "Trip Distance" at bounding box center [100, 100] width 94 height 17
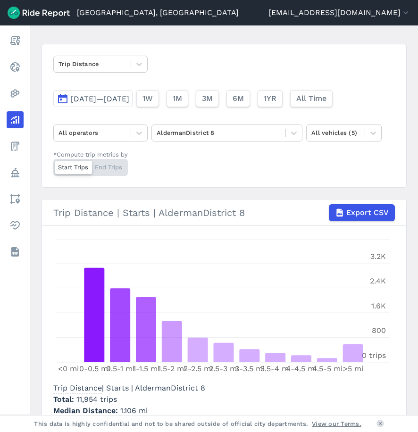
scroll to position [5, 0]
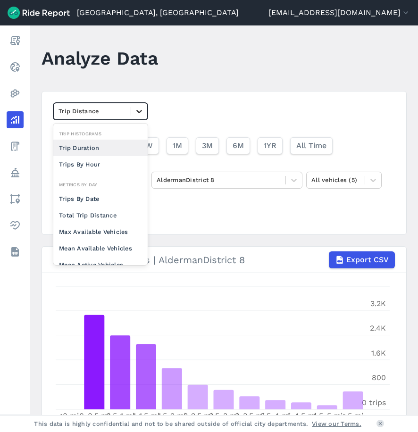
click at [142, 110] on icon at bounding box center [138, 111] width 9 height 9
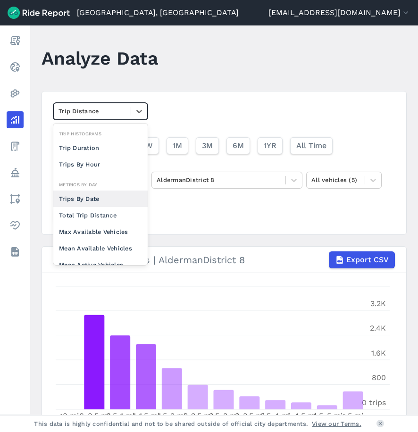
click at [110, 202] on div "Trips By Date" at bounding box center [100, 199] width 94 height 17
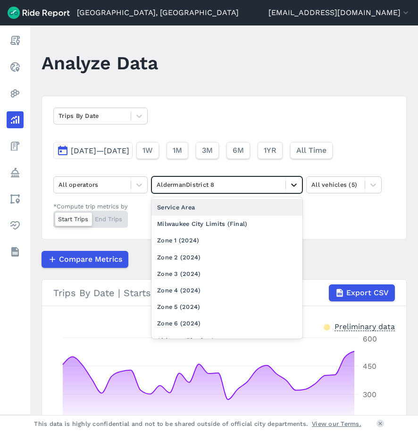
click at [287, 185] on div at bounding box center [294, 185] width 16 height 16
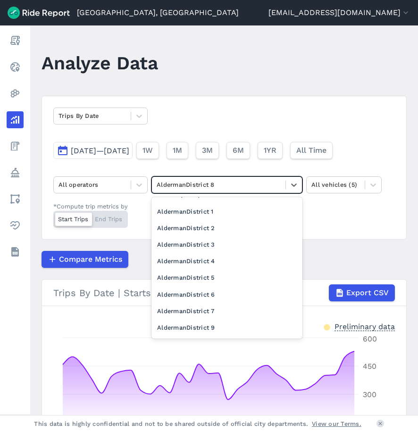
scroll to position [179, 0]
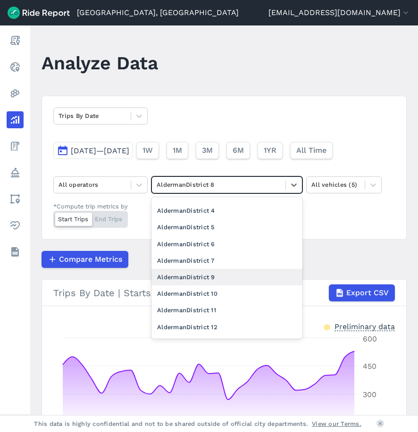
click at [234, 276] on div "AldermanDistrict 9" at bounding box center [226, 277] width 151 height 17
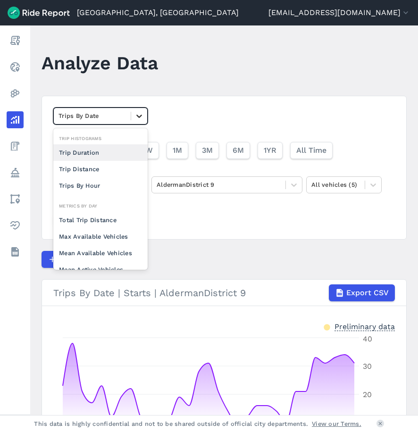
click at [132, 111] on div at bounding box center [139, 116] width 16 height 16
click at [108, 150] on div "Trip Duration" at bounding box center [100, 152] width 94 height 17
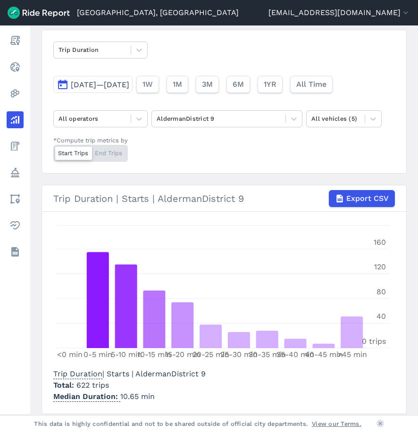
scroll to position [52, 0]
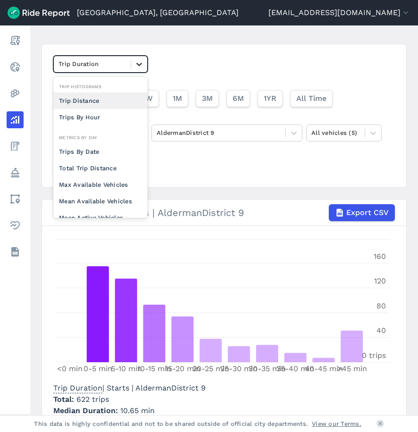
click at [142, 66] on icon at bounding box center [138, 63] width 9 height 9
click at [88, 97] on div "Trip Distance" at bounding box center [100, 100] width 94 height 17
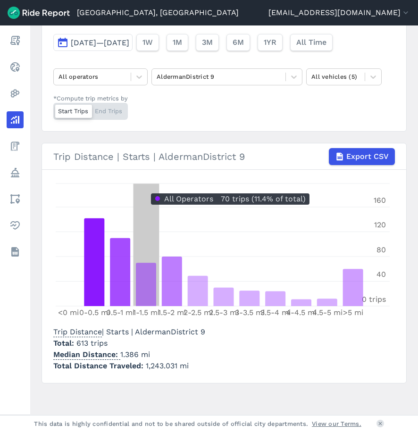
scroll to position [110, 0]
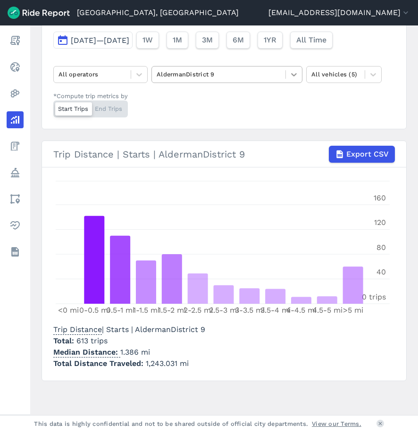
click at [291, 77] on icon at bounding box center [293, 74] width 9 height 9
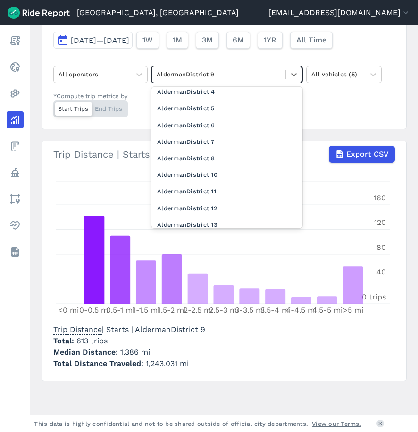
scroll to position [189, 0]
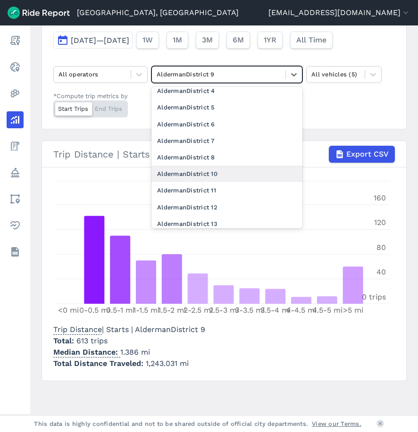
click at [258, 171] on div "AldermanDistrict 10" at bounding box center [226, 174] width 151 height 17
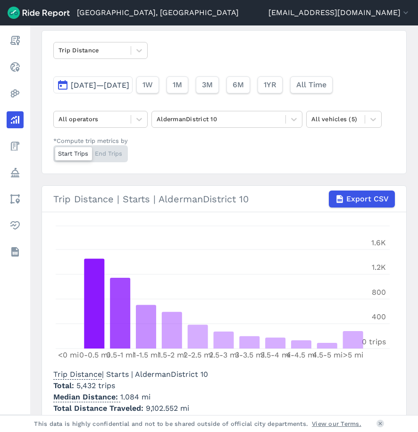
scroll to position [16, 0]
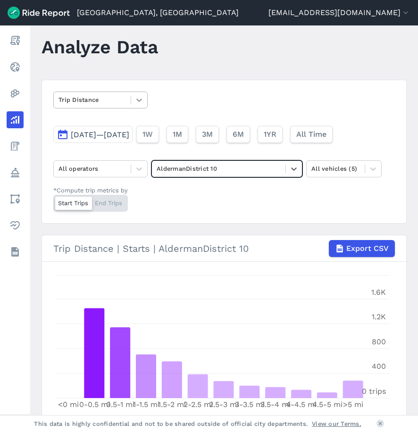
click at [139, 102] on icon at bounding box center [138, 99] width 9 height 9
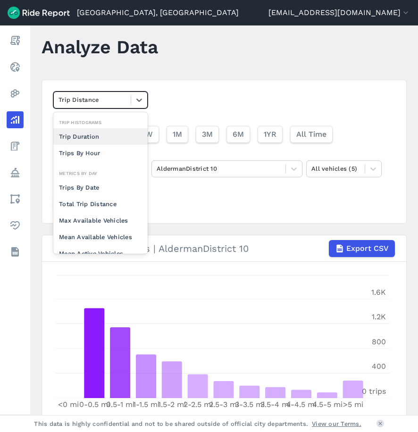
click at [113, 138] on div "Trip Duration" at bounding box center [100, 136] width 94 height 17
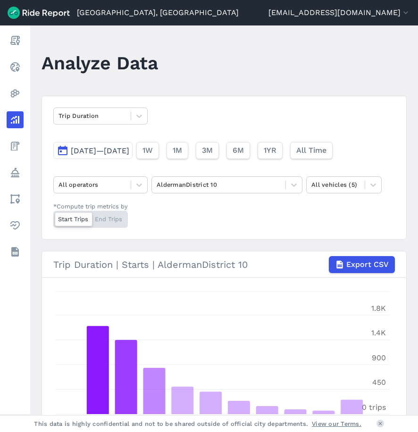
drag, startPoint x: 414, startPoint y: 199, endPoint x: 414, endPoint y: 218, distance: 18.9
click at [414, 218] on main "Analyze Data Trip Duration [DATE]—[DATE] 1W 1M 3M 6M 1YR All Time All operators…" at bounding box center [224, 220] width 388 height 390
click at [137, 116] on icon at bounding box center [139, 116] width 6 height 3
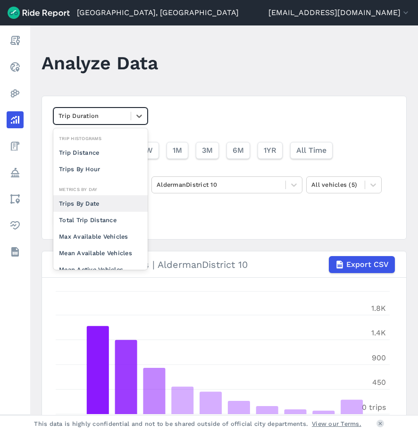
click at [84, 199] on div "Trips By Date" at bounding box center [100, 203] width 94 height 17
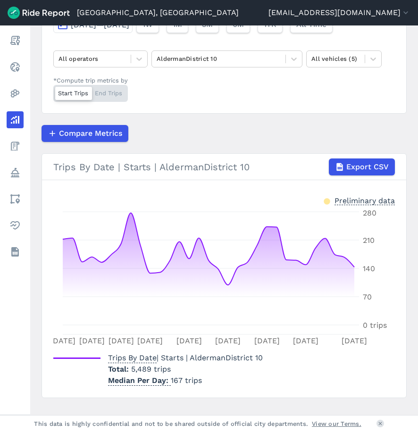
scroll to position [141, 0]
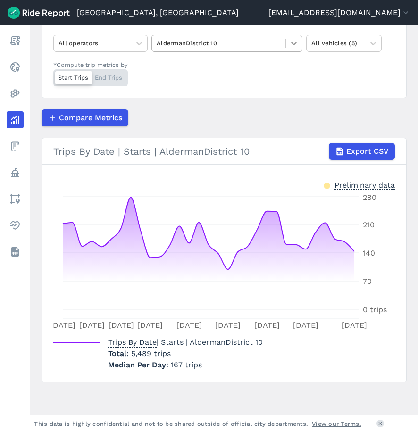
click at [289, 44] on icon at bounding box center [293, 43] width 9 height 9
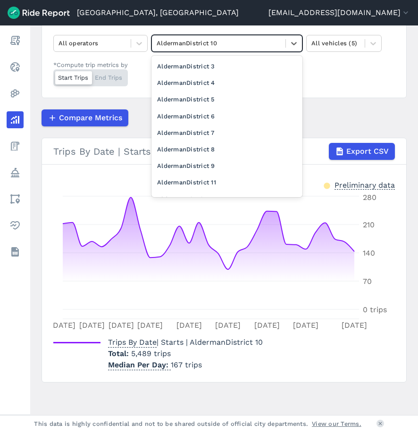
scroll to position [189, 0]
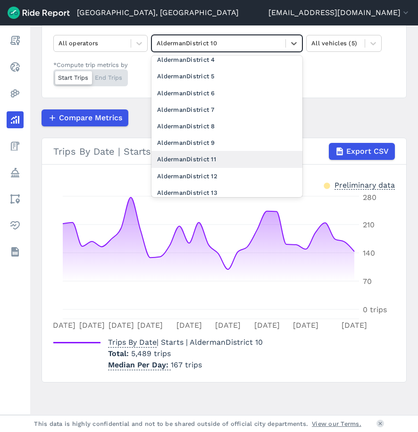
click at [213, 157] on div "AldermanDistrict 11" at bounding box center [226, 159] width 151 height 17
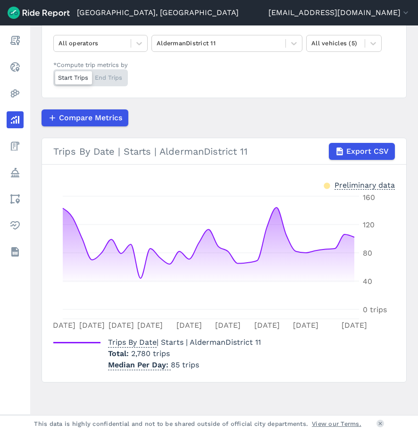
click at [264, 109] on article "Trips By Date [DATE]—[DATE] 1W 1M 3M 6M 1YR All Time All operators AldermanDist…" at bounding box center [223, 168] width 365 height 428
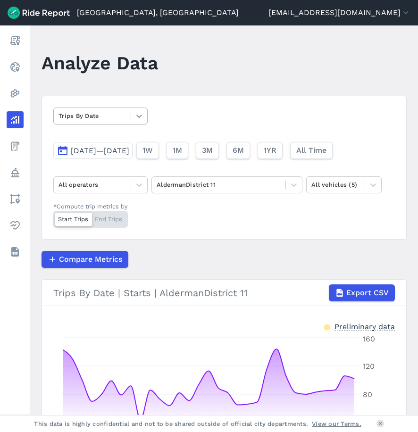
click at [139, 26] on main "Analyze Data Trips By Date [DATE]—[DATE] 1W 1M 3M 6M 1YR All Time All operators…" at bounding box center [224, 220] width 388 height 390
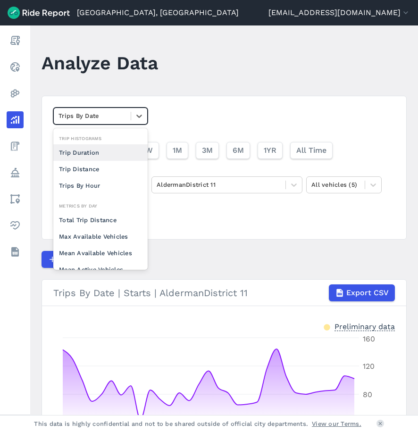
click at [100, 149] on div "Trip Duration" at bounding box center [100, 152] width 94 height 17
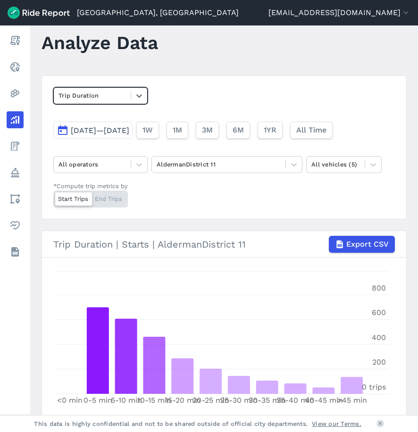
scroll to position [5, 0]
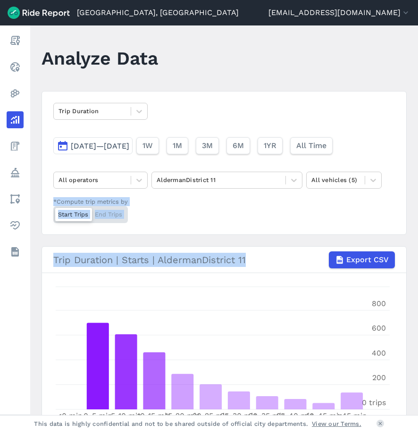
drag, startPoint x: 415, startPoint y: 225, endPoint x: 412, endPoint y: 253, distance: 28.0
click at [412, 253] on main "Analyze Data Trip Duration [DATE]—[DATE] 1W 1M 3M 6M 1YR All Time All operators…" at bounding box center [224, 220] width 388 height 390
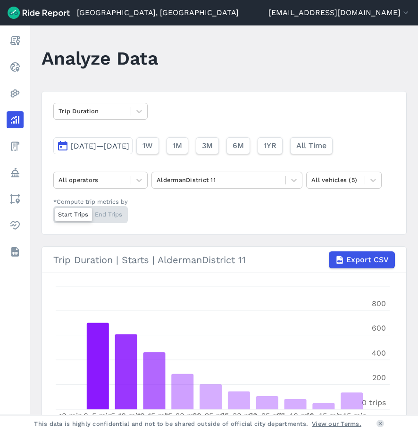
drag, startPoint x: 412, startPoint y: 253, endPoint x: 357, endPoint y: 213, distance: 68.5
click at [357, 213] on div "Trip Duration [DATE]—[DATE] 1W 1M 3M 6M 1YR All Time All operators AldermanDist…" at bounding box center [223, 163] width 365 height 144
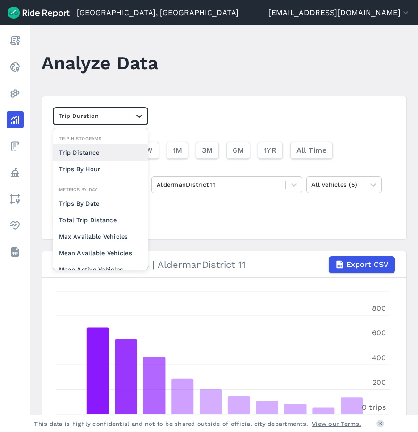
click at [138, 116] on icon at bounding box center [139, 116] width 6 height 3
click at [108, 157] on div "Trip Distance" at bounding box center [100, 152] width 94 height 17
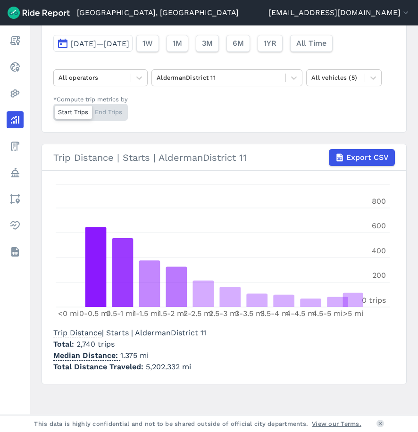
scroll to position [110, 0]
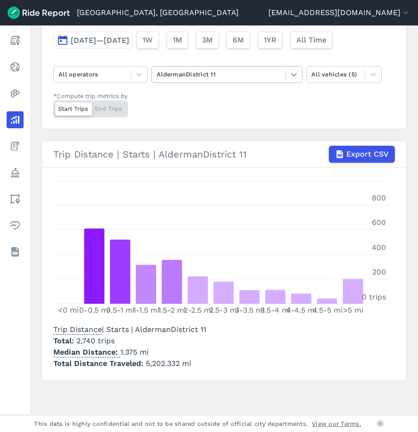
click at [296, 74] on icon at bounding box center [294, 74] width 6 height 3
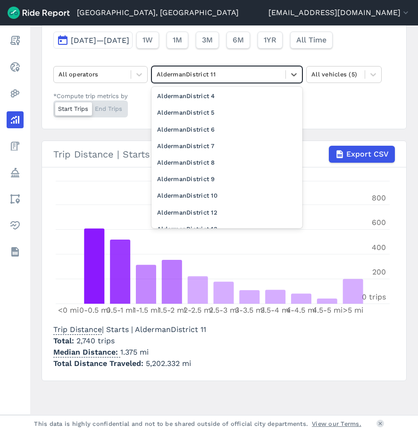
scroll to position [236, 0]
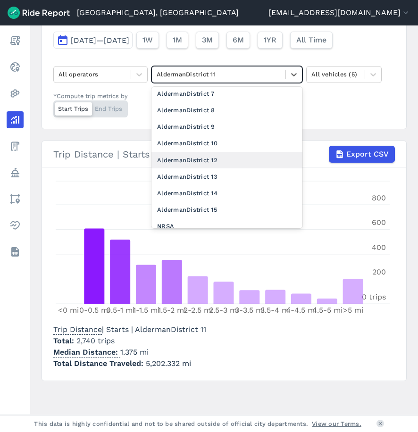
click at [246, 156] on div "AldermanDistrict 12" at bounding box center [226, 160] width 151 height 17
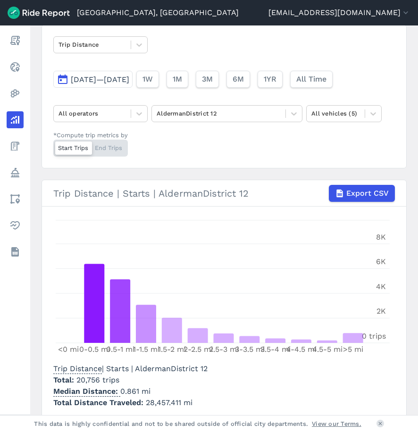
scroll to position [47, 0]
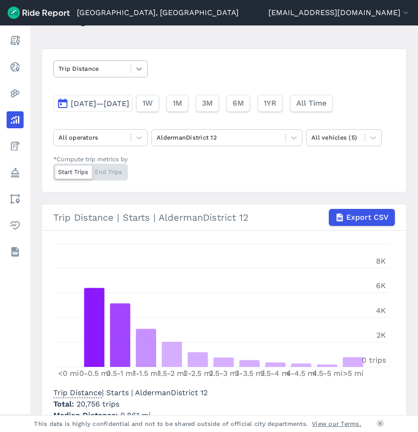
click at [140, 67] on icon at bounding box center [138, 68] width 9 height 9
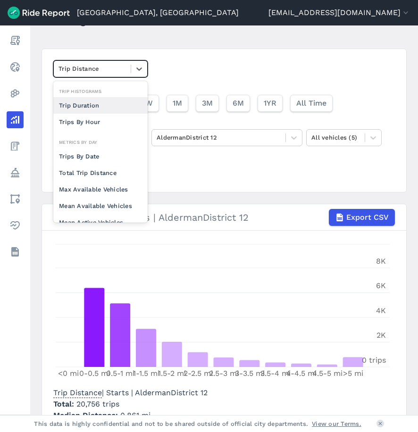
click at [105, 103] on div "Trip Duration" at bounding box center [100, 105] width 94 height 17
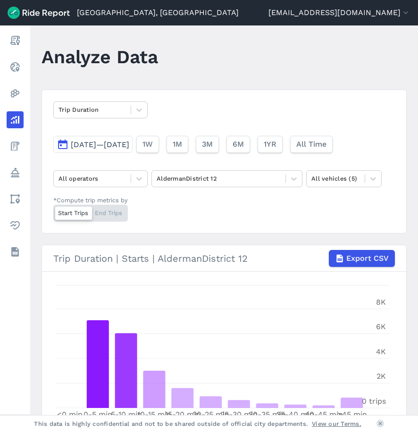
scroll to position [5, 0]
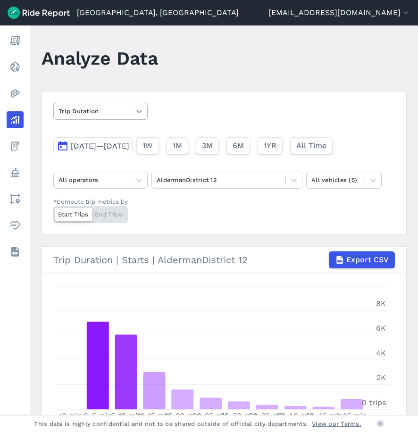
click at [141, 113] on icon at bounding box center [138, 111] width 9 height 9
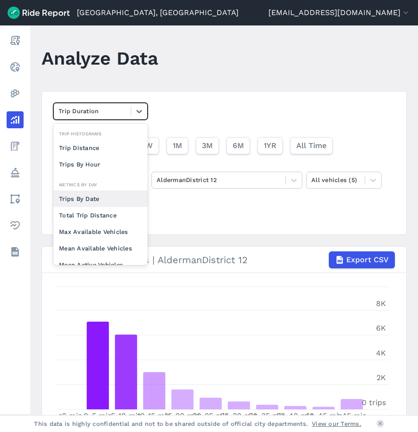
click at [116, 199] on div "Trips By Date" at bounding box center [100, 199] width 94 height 17
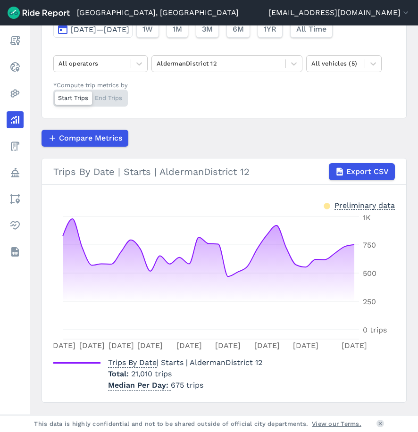
scroll to position [143, 0]
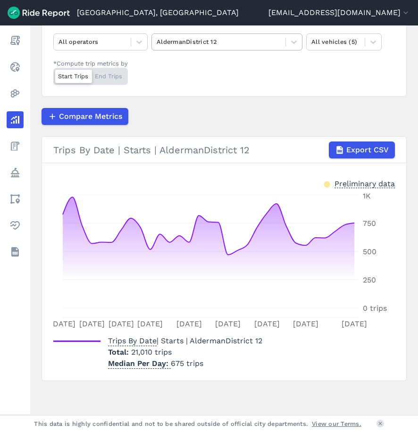
click at [272, 41] on div at bounding box center [219, 41] width 124 height 11
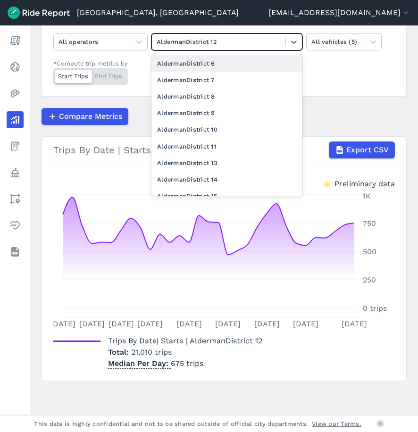
scroll to position [189, 0]
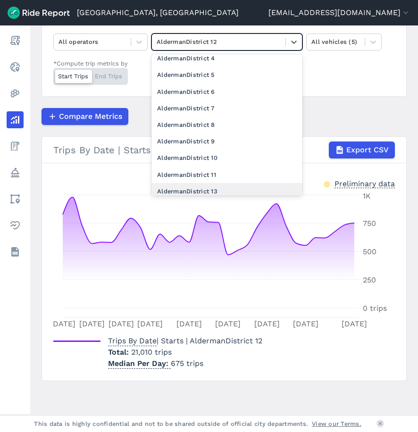
click at [231, 188] on div "AldermanDistrict 13" at bounding box center [226, 191] width 151 height 17
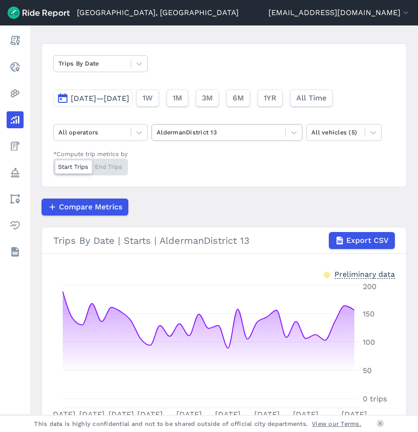
scroll to position [49, 0]
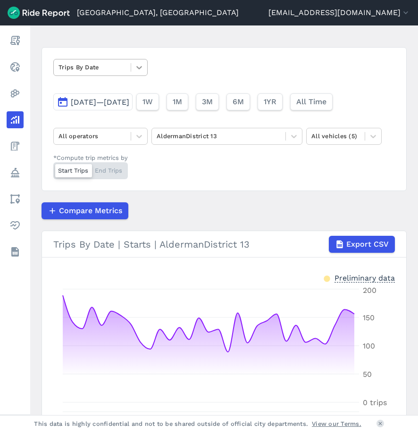
click at [133, 65] on div at bounding box center [139, 67] width 16 height 16
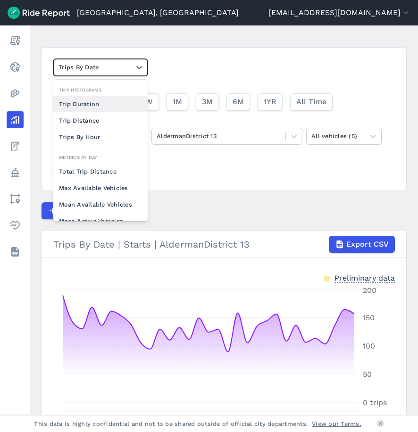
click at [112, 103] on div "Trip Duration" at bounding box center [100, 104] width 94 height 17
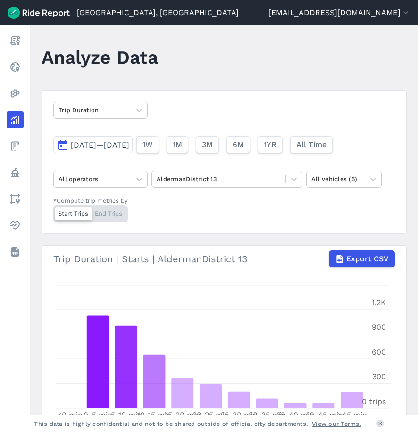
scroll to position [5, 0]
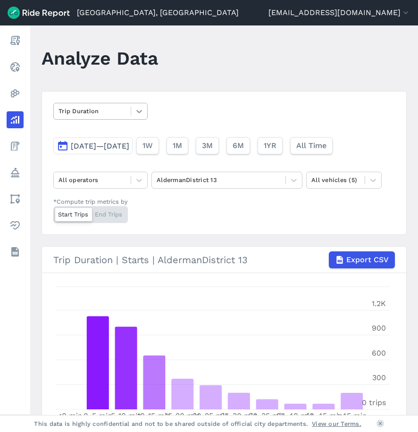
click at [146, 111] on div at bounding box center [139, 111] width 16 height 16
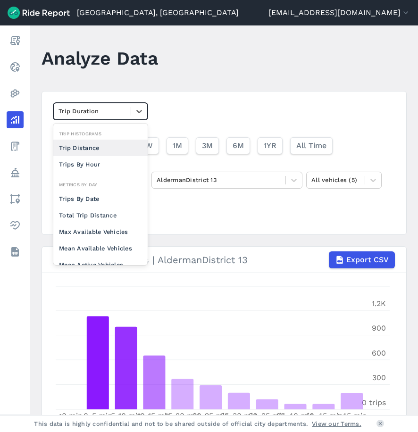
click at [99, 149] on div "Trip Distance" at bounding box center [100, 148] width 94 height 17
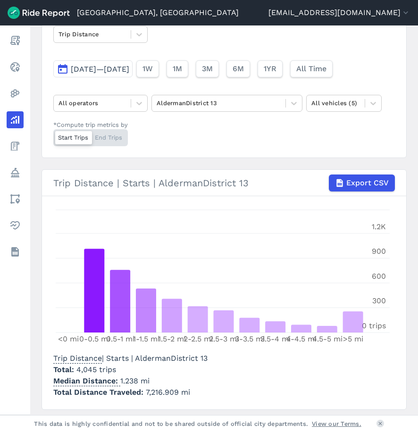
scroll to position [110, 0]
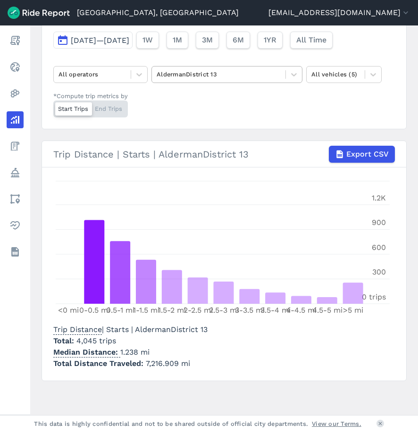
click at [244, 78] on div at bounding box center [219, 74] width 124 height 11
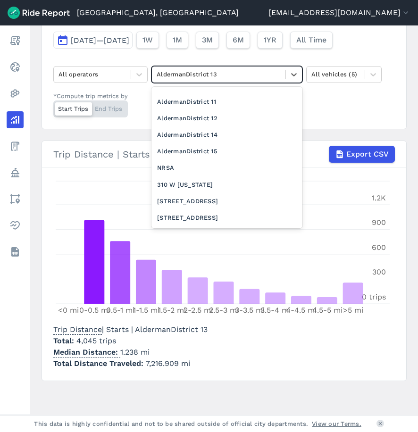
scroll to position [295, 0]
click at [231, 137] on div "AldermanDistrict 14" at bounding box center [226, 134] width 151 height 17
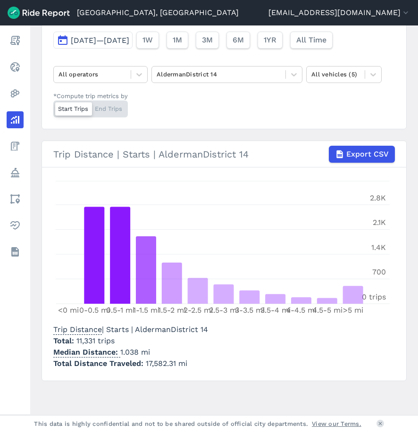
scroll to position [63, 0]
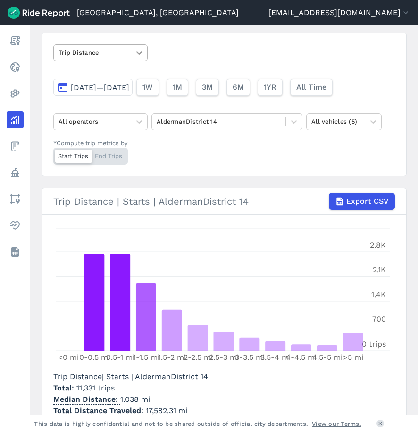
click at [138, 54] on icon at bounding box center [139, 52] width 6 height 3
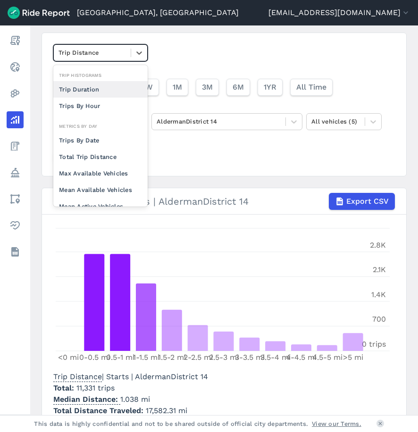
click at [97, 89] on div "Trip Duration" at bounding box center [100, 89] width 94 height 17
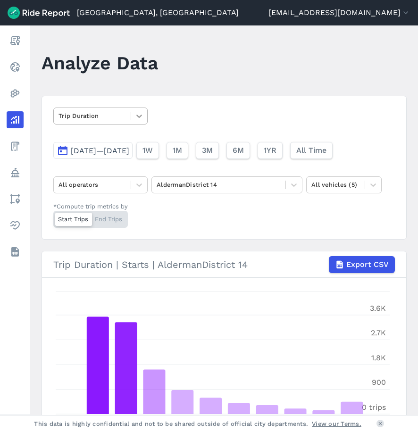
click at [141, 119] on icon at bounding box center [138, 115] width 9 height 9
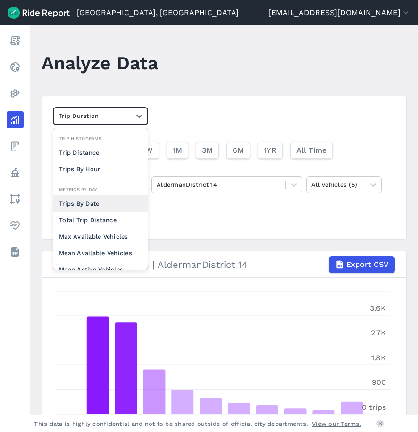
click at [108, 203] on div "Trips By Date" at bounding box center [100, 203] width 94 height 17
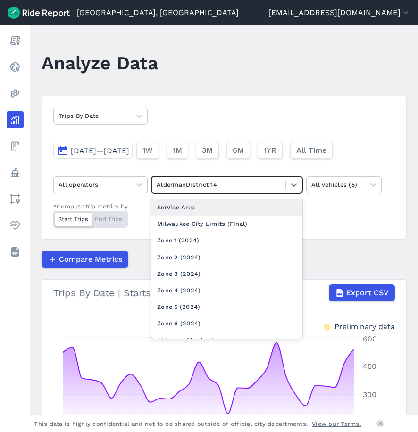
click at [221, 187] on div at bounding box center [219, 184] width 124 height 11
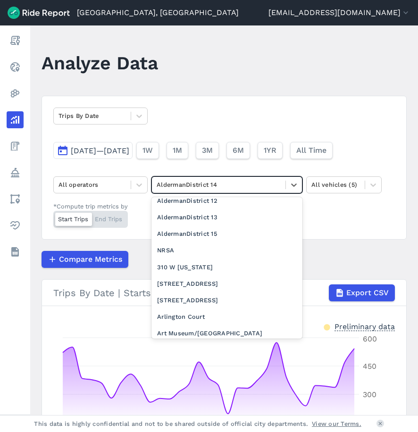
scroll to position [317, 0]
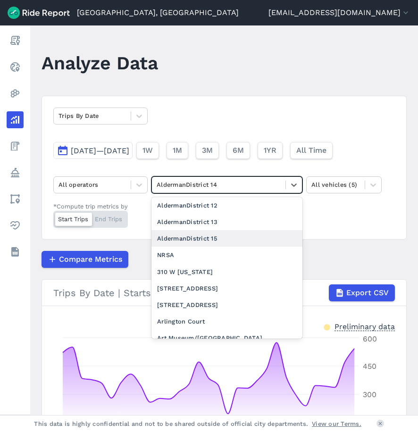
click at [205, 240] on div "AldermanDistrict 15" at bounding box center [226, 238] width 151 height 17
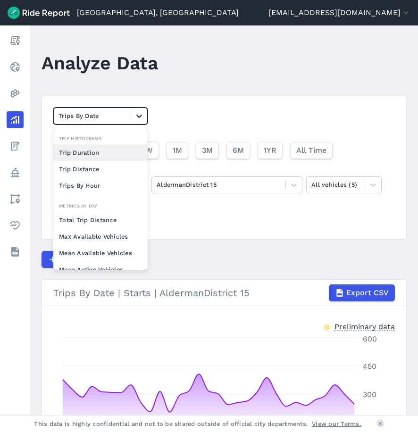
click at [140, 114] on icon at bounding box center [138, 115] width 9 height 9
click at [91, 152] on div "Trip Duration" at bounding box center [100, 152] width 94 height 17
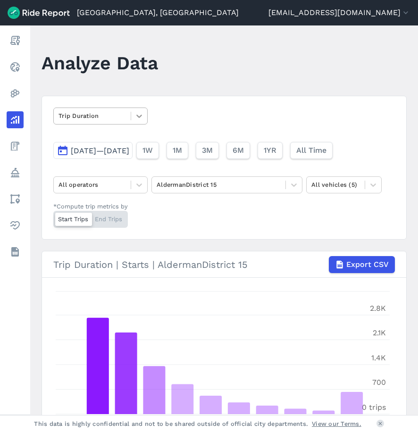
click at [136, 113] on icon at bounding box center [138, 115] width 9 height 9
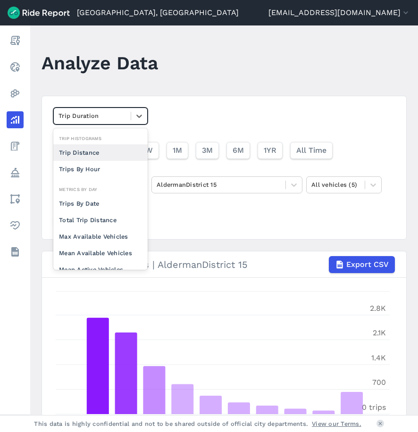
click at [89, 150] on div "Trip Distance" at bounding box center [100, 152] width 94 height 17
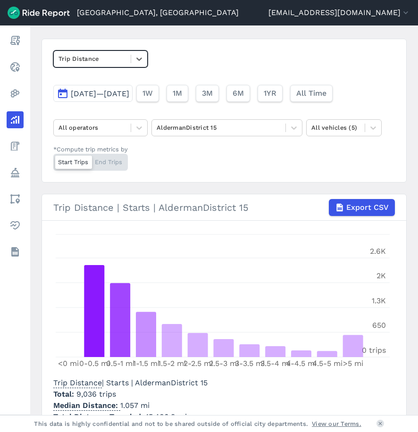
scroll to position [94, 0]
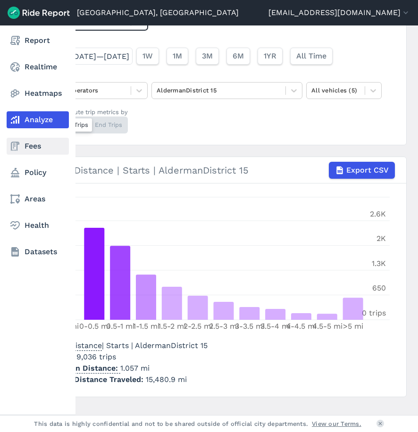
click at [12, 144] on use at bounding box center [15, 146] width 8 height 9
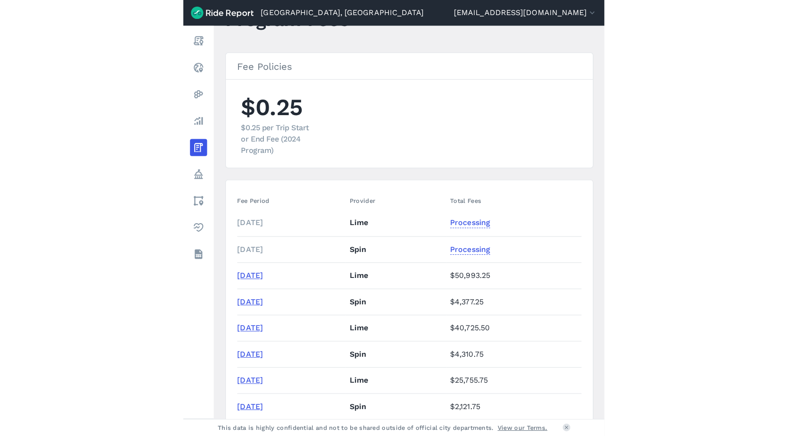
scroll to position [47, 0]
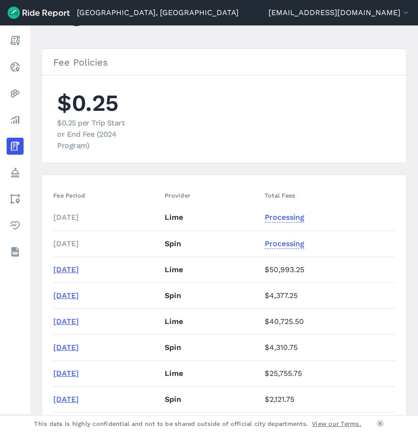
click at [304, 246] on span "Processing" at bounding box center [285, 242] width 40 height 13
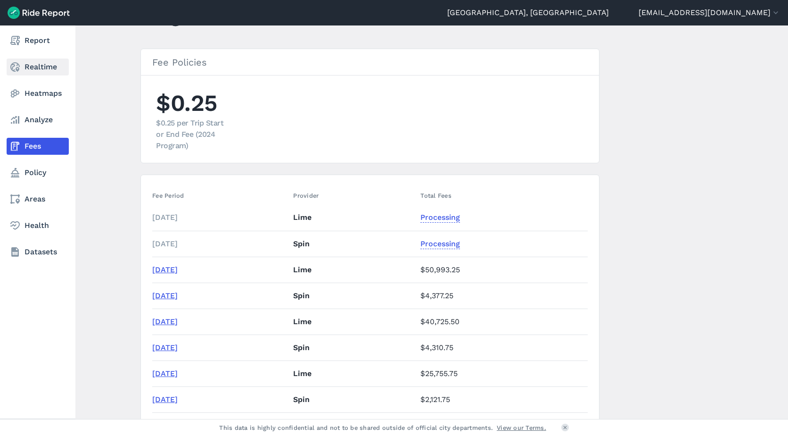
click at [14, 68] on icon at bounding box center [14, 66] width 11 height 11
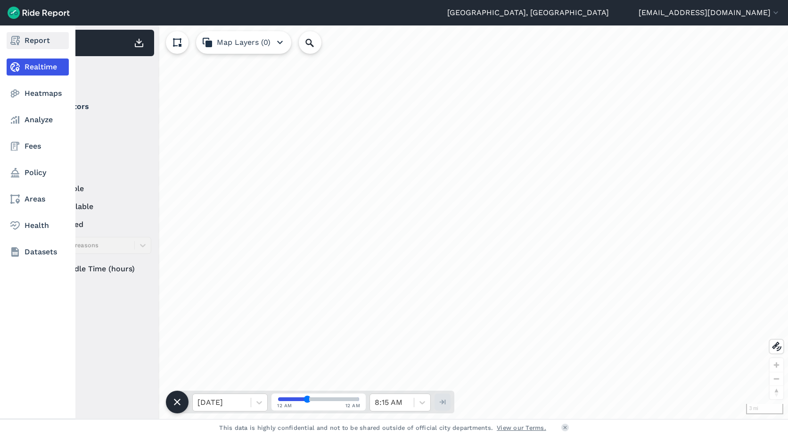
click at [24, 39] on link "Report" at bounding box center [38, 40] width 62 height 17
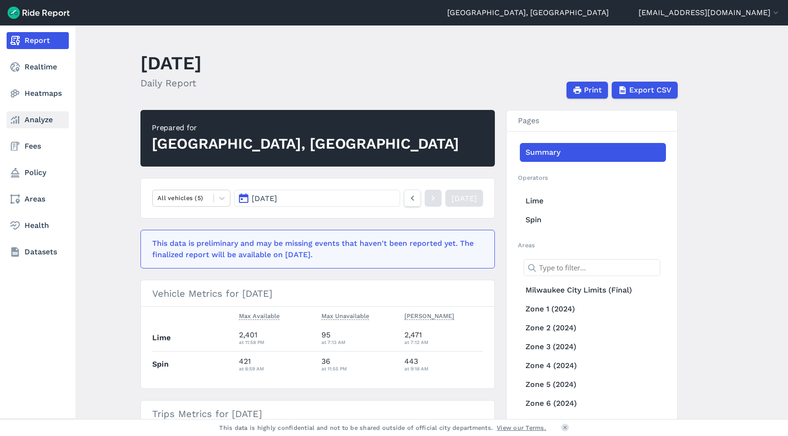
click at [29, 119] on link "Analyze" at bounding box center [38, 119] width 62 height 17
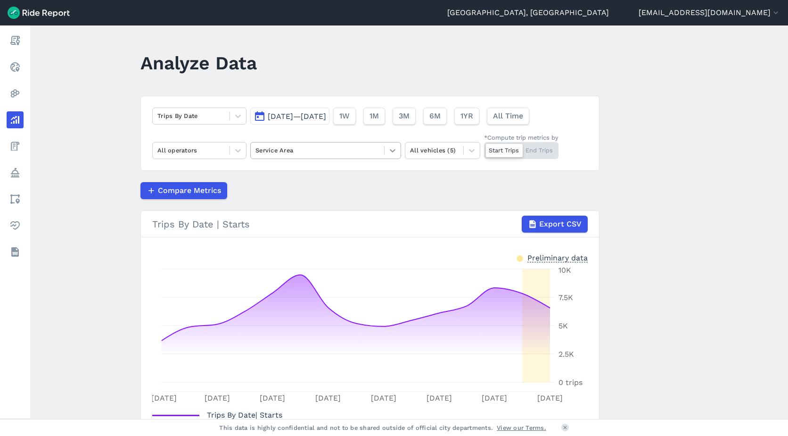
click at [388, 151] on icon at bounding box center [392, 150] width 9 height 9
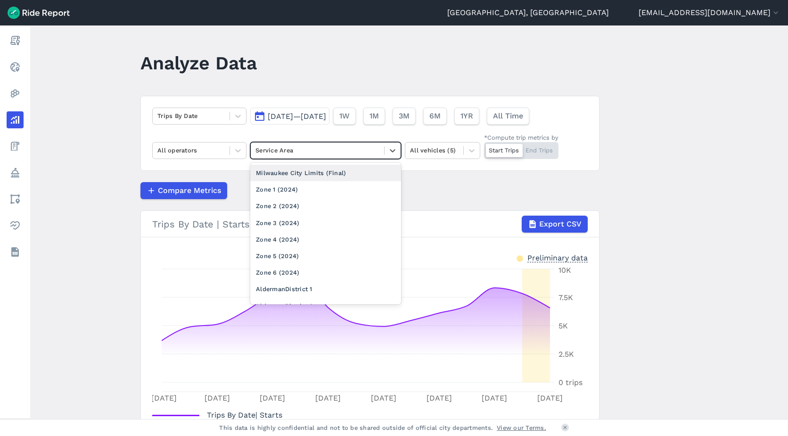
click at [369, 173] on div "Milwaukee City Limits (Final)" at bounding box center [325, 173] width 151 height 17
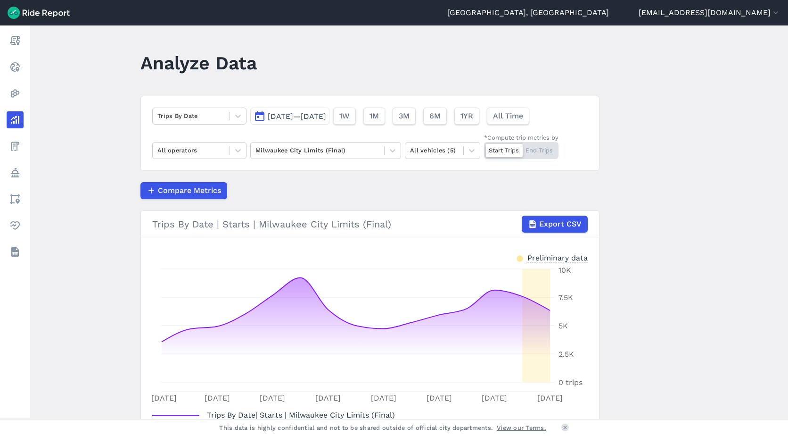
click at [326, 116] on span "[DATE]—[DATE]" at bounding box center [297, 116] width 58 height 9
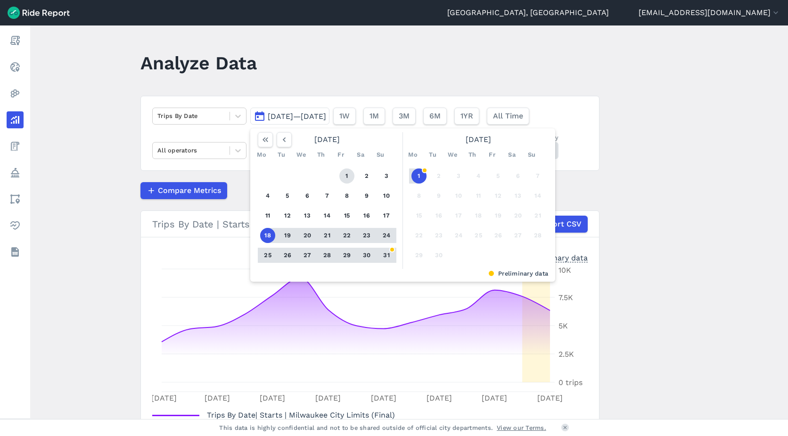
click at [340, 176] on button "1" at bounding box center [347, 175] width 15 height 15
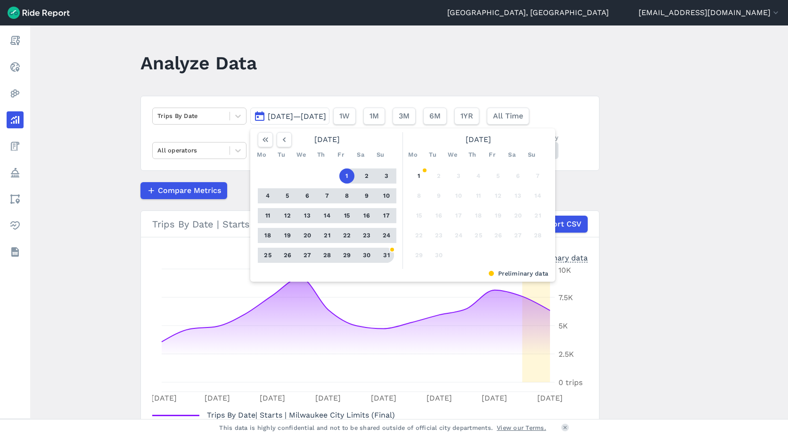
click at [387, 258] on button "31" at bounding box center [386, 255] width 15 height 15
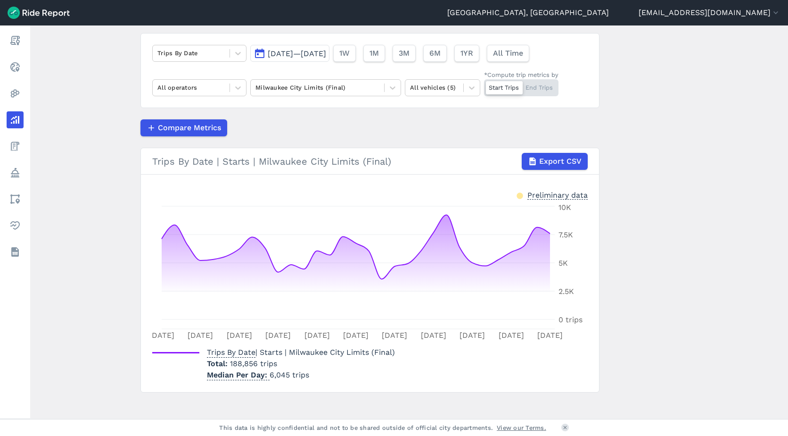
scroll to position [70, 0]
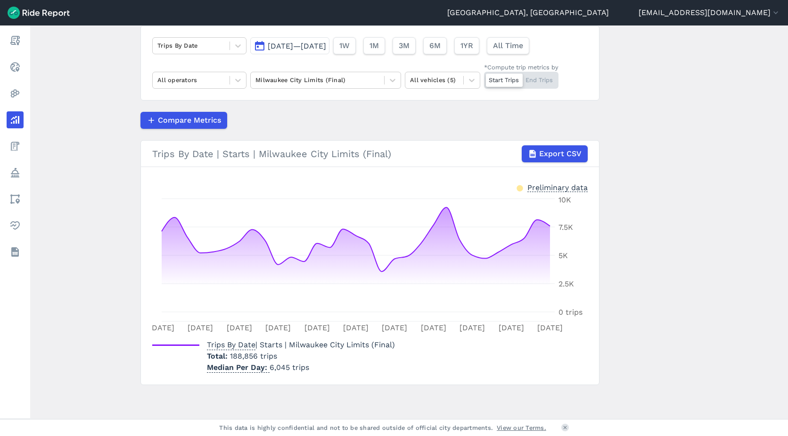
click at [681, 98] on main "Analyze Data Trips By Date [DATE]—[DATE] 1W 1M 3M 6M 1YR All Time All operators…" at bounding box center [409, 221] width 758 height 393
